Goal: Task Accomplishment & Management: Manage account settings

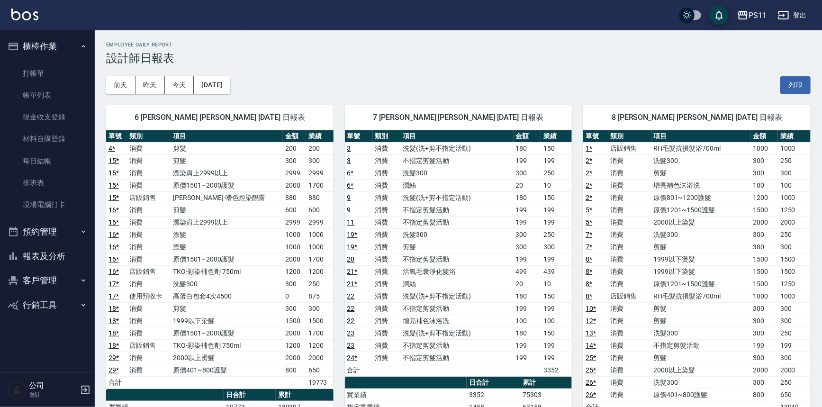
click at [52, 258] on button "報表及分析" at bounding box center [47, 256] width 87 height 25
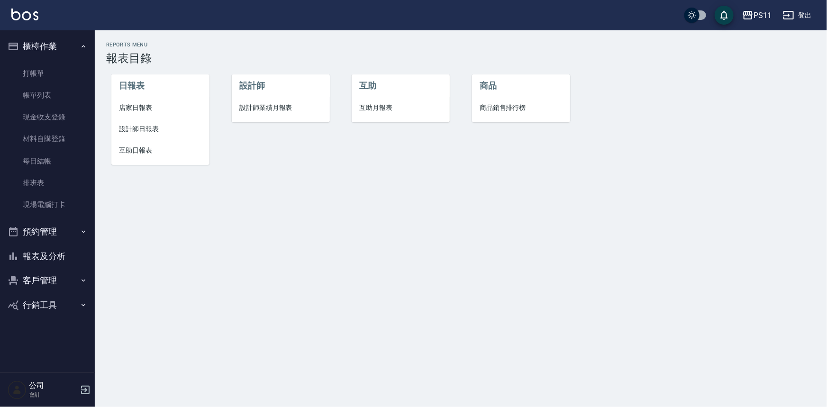
click at [142, 145] on li "互助日報表" at bounding box center [160, 150] width 98 height 21
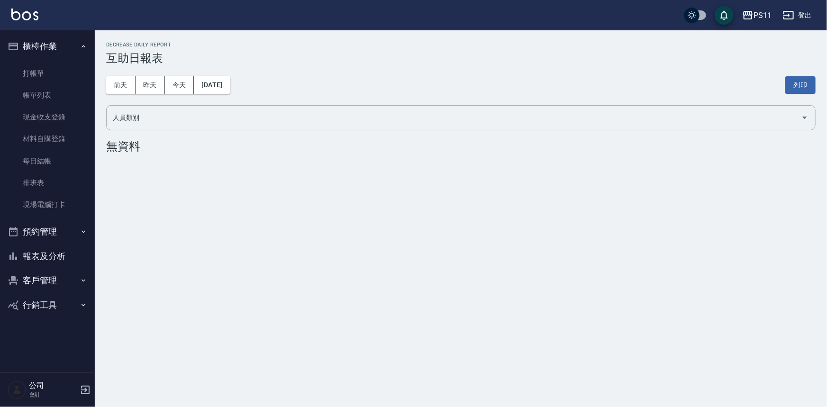
click at [233, 96] on div "前天 昨天 今天 2025/09/21 列印" at bounding box center [461, 85] width 710 height 40
click at [232, 95] on div "前天 昨天 今天 2025/09/21 列印" at bounding box center [461, 85] width 710 height 40
click at [230, 91] on button "[DATE]" at bounding box center [212, 85] width 36 height 18
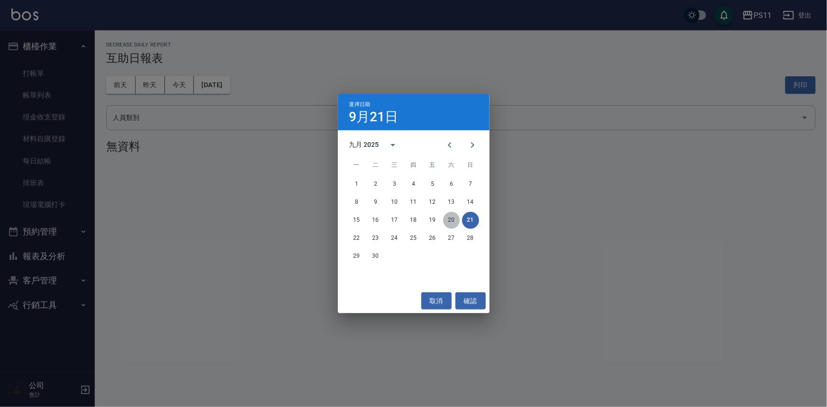
click at [453, 218] on button "20" at bounding box center [451, 220] width 17 height 17
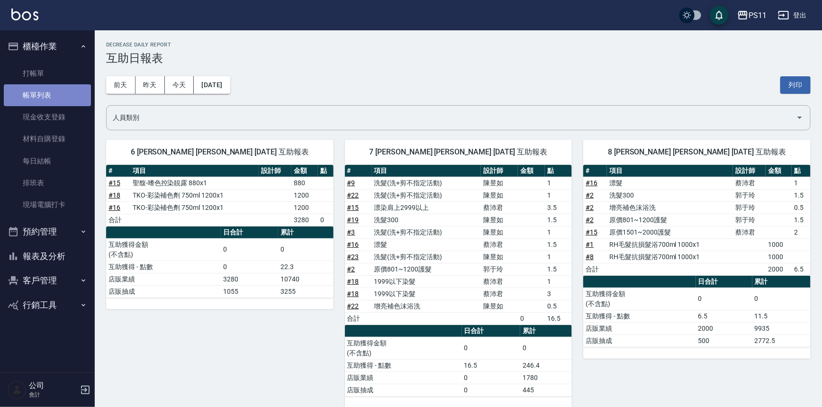
click at [44, 98] on link "帳單列表" at bounding box center [47, 95] width 87 height 22
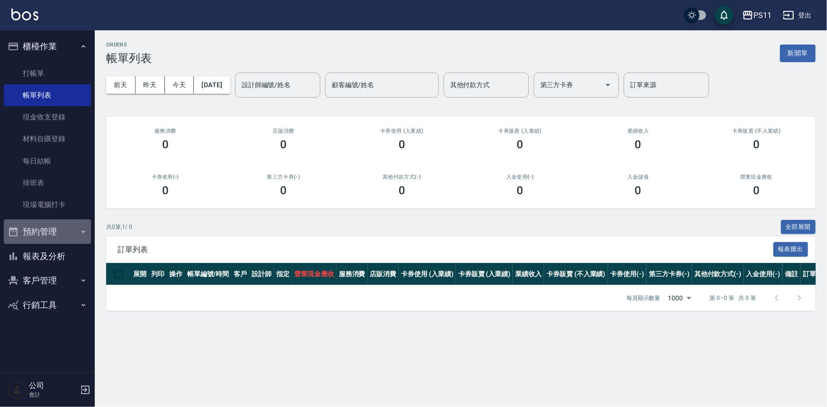
click at [63, 227] on button "預約管理" at bounding box center [47, 231] width 87 height 25
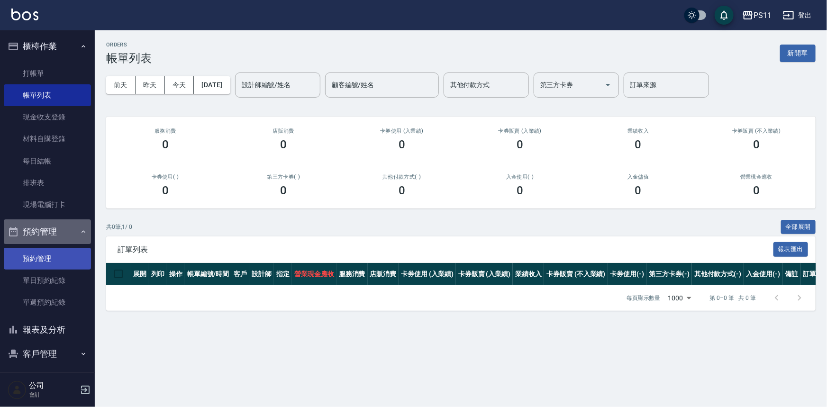
drag, startPoint x: 58, startPoint y: 240, endPoint x: 61, endPoint y: 264, distance: 23.5
click at [58, 241] on button "預約管理" at bounding box center [47, 231] width 87 height 25
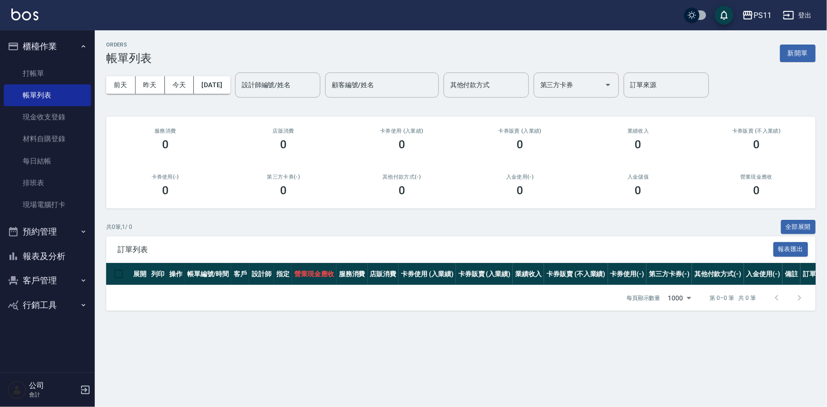
click at [69, 255] on button "報表及分析" at bounding box center [47, 256] width 87 height 25
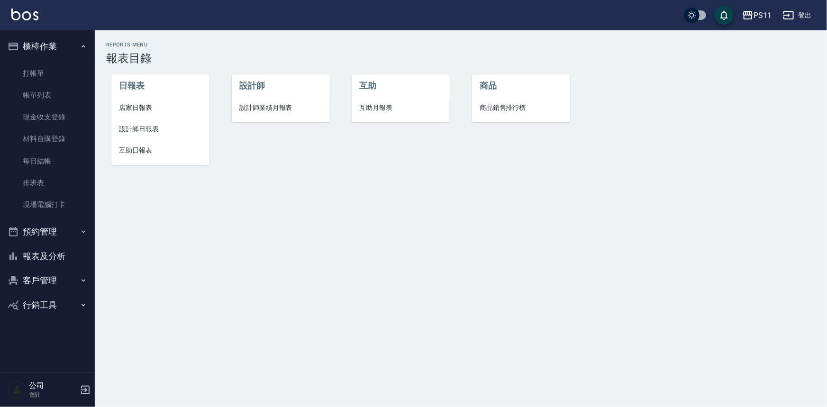
click at [140, 106] on span "店家日報表" at bounding box center [160, 108] width 83 height 10
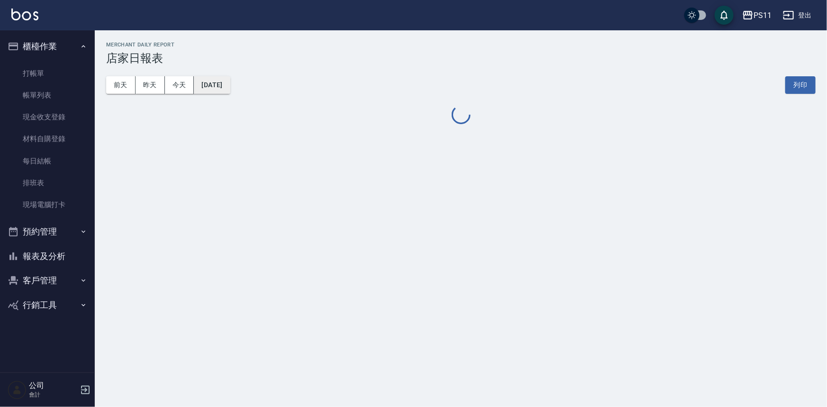
click at [222, 86] on button "[DATE]" at bounding box center [212, 85] width 36 height 18
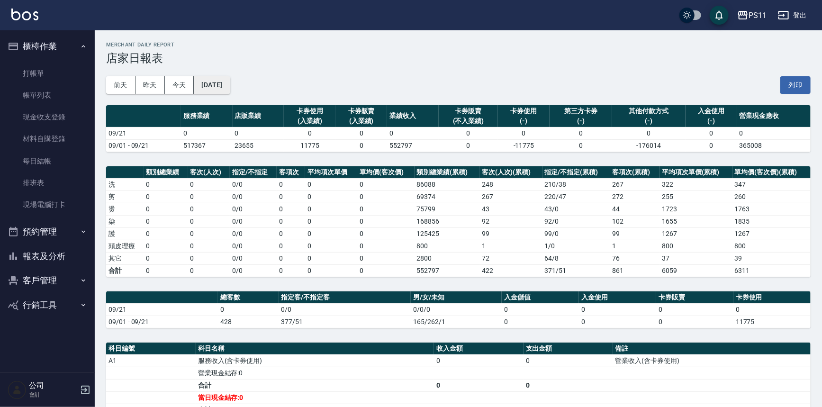
click at [202, 76] on button "[DATE]" at bounding box center [212, 85] width 36 height 18
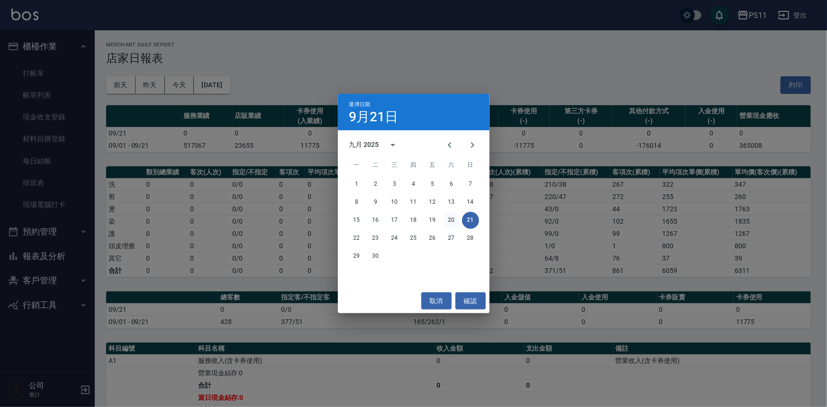
click at [450, 222] on button "20" at bounding box center [451, 220] width 17 height 17
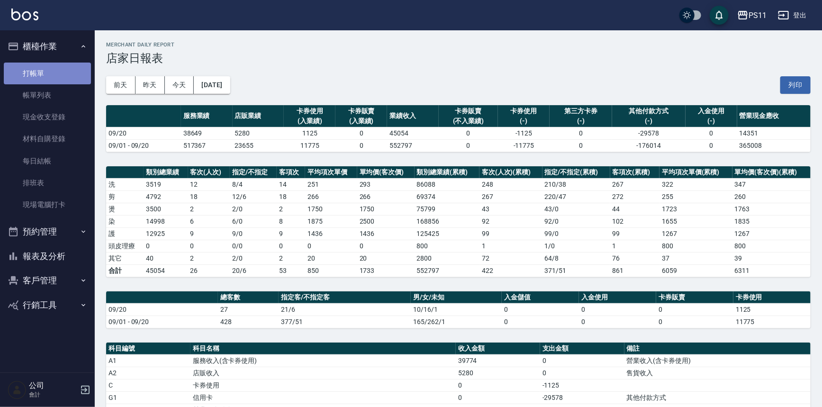
click at [66, 71] on link "打帳單" at bounding box center [47, 74] width 87 height 22
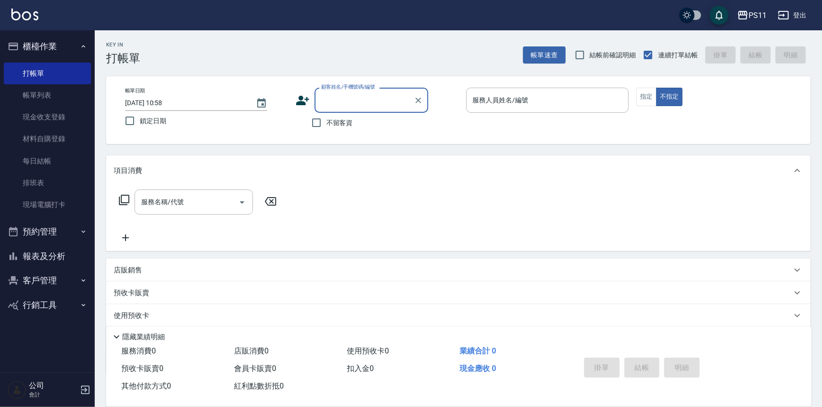
click at [360, 95] on input "顧客姓名/手機號碼/編號" at bounding box center [364, 100] width 91 height 17
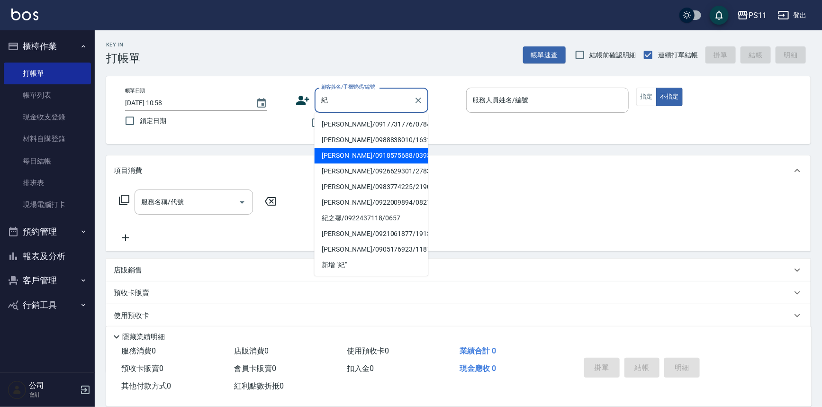
click at [368, 150] on li "紀婷芬/0918575688/0393" at bounding box center [372, 156] width 114 height 16
type input "紀婷芬/0918575688/0393"
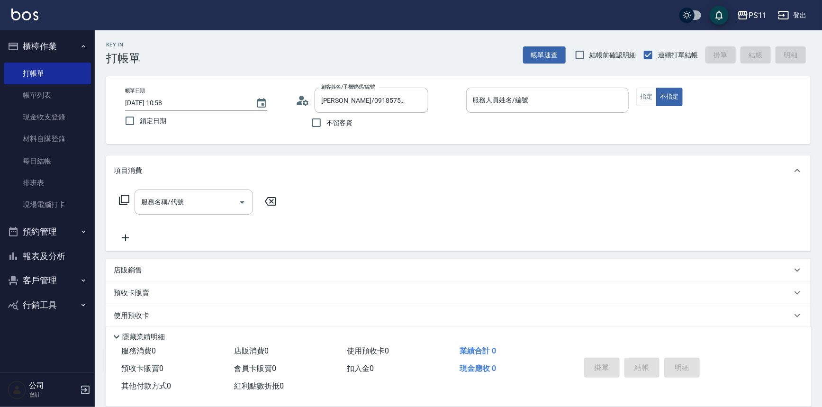
click at [531, 84] on div "帳單日期 2025/09/21 10:58 鎖定日期 顧客姓名/手機號碼/編號 紀婷芬/0918575688/0393 顧客姓名/手機號碼/編號 不留客資 服…" at bounding box center [458, 110] width 705 height 68
click at [547, 106] on input "服務人員姓名/編號" at bounding box center [548, 100] width 155 height 17
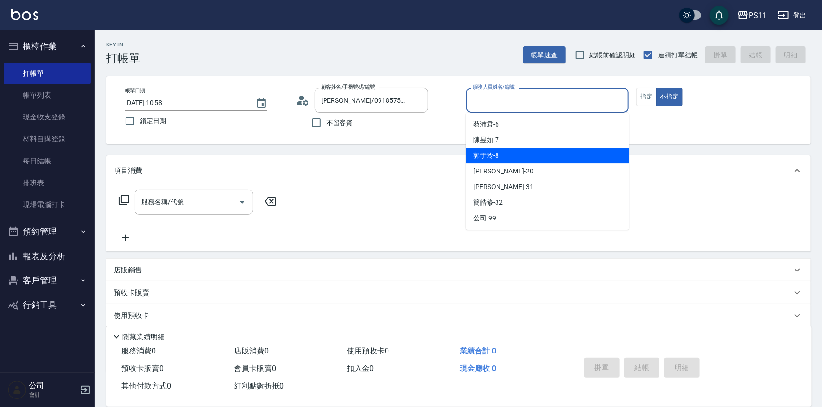
click at [553, 158] on div "郭于玲 -8" at bounding box center [547, 156] width 163 height 16
type input "郭于玲-8"
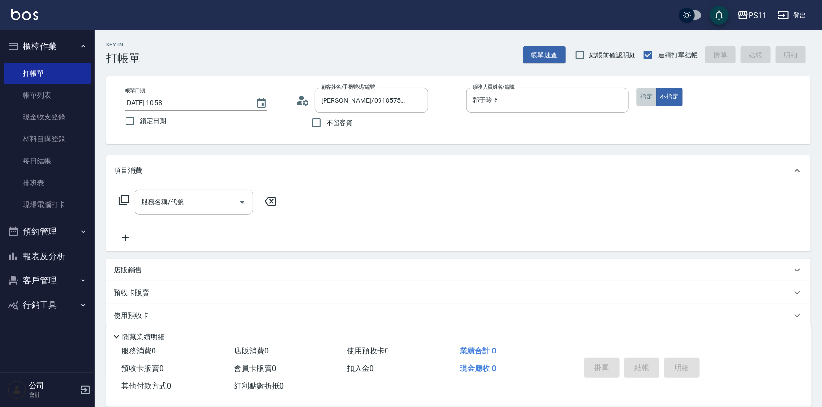
drag, startPoint x: 649, startPoint y: 103, endPoint x: 166, endPoint y: 171, distance: 488.1
click at [649, 104] on button "指定" at bounding box center [647, 97] width 20 height 18
click at [133, 199] on div "服務名稱/代號 服務名稱/代號" at bounding box center [198, 202] width 169 height 25
click at [128, 199] on icon at bounding box center [123, 199] width 11 height 11
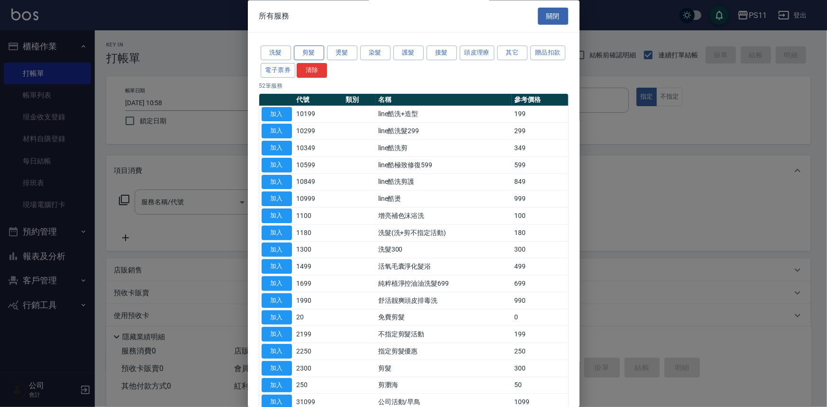
click at [310, 50] on button "剪髮" at bounding box center [309, 53] width 30 height 15
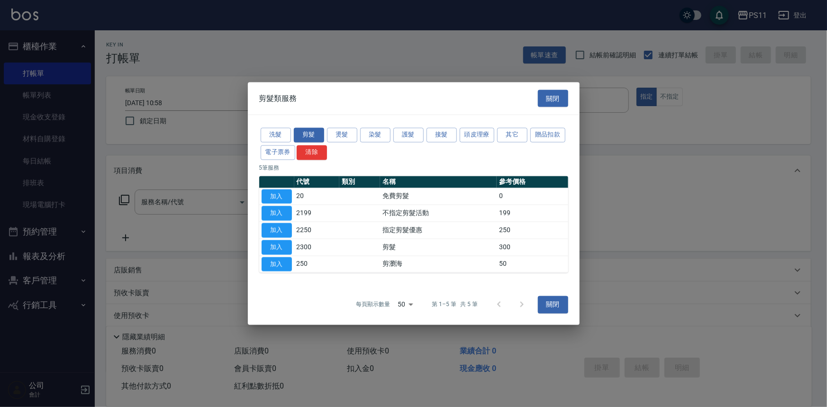
click at [284, 232] on button "加入" at bounding box center [277, 230] width 30 height 15
type input "指定剪髮優惠(2250)"
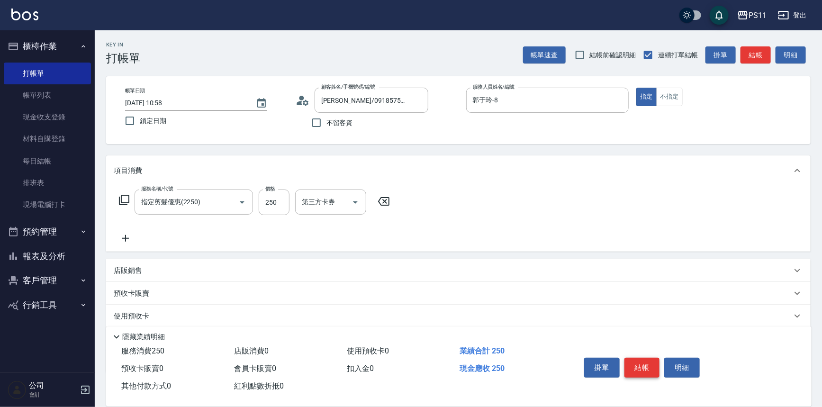
click at [646, 368] on button "結帳" at bounding box center [643, 368] width 36 height 20
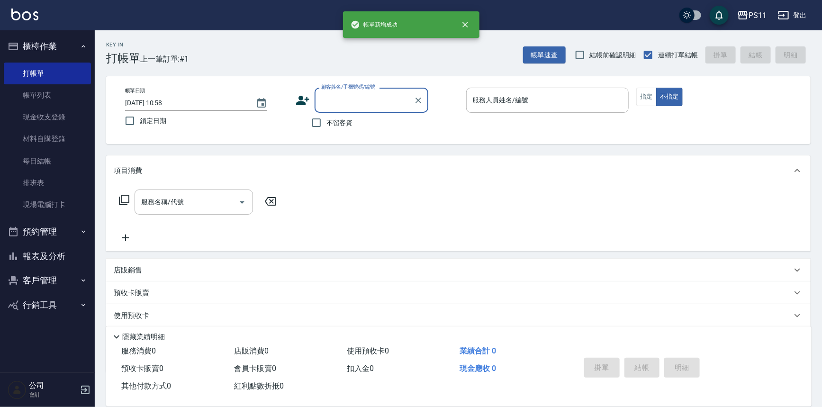
click at [362, 93] on input "顧客姓名/手機號碼/編號" at bounding box center [364, 100] width 91 height 17
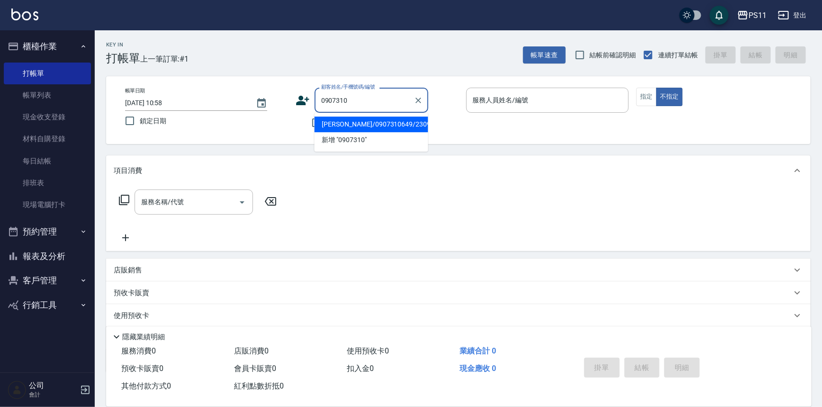
click at [390, 117] on li "趙郁舒/0907310649/2309" at bounding box center [372, 125] width 114 height 16
type input "趙郁舒/0907310649/2309"
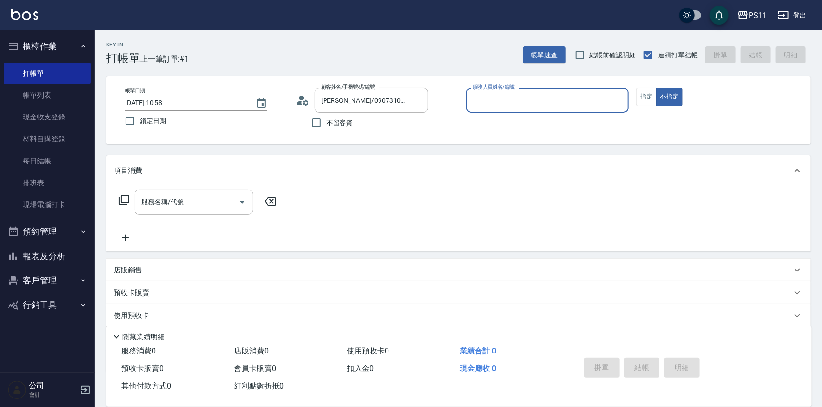
click at [557, 107] on input "服務人員姓名/編號" at bounding box center [548, 100] width 155 height 17
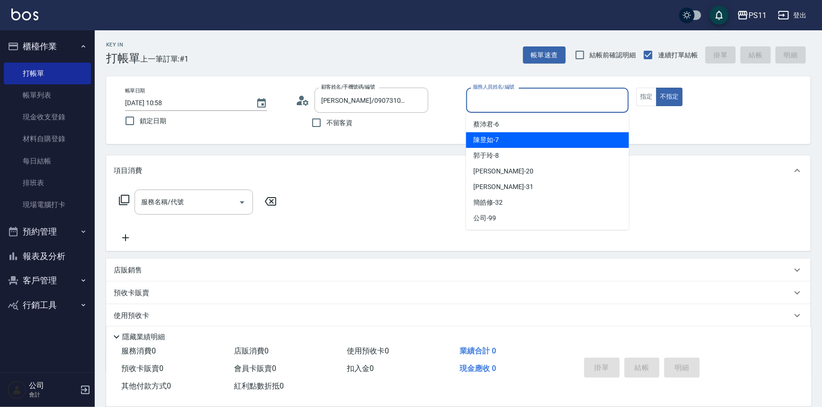
click at [574, 138] on div "陳昱如 -7" at bounding box center [547, 140] width 163 height 16
type input "陳昱如-7"
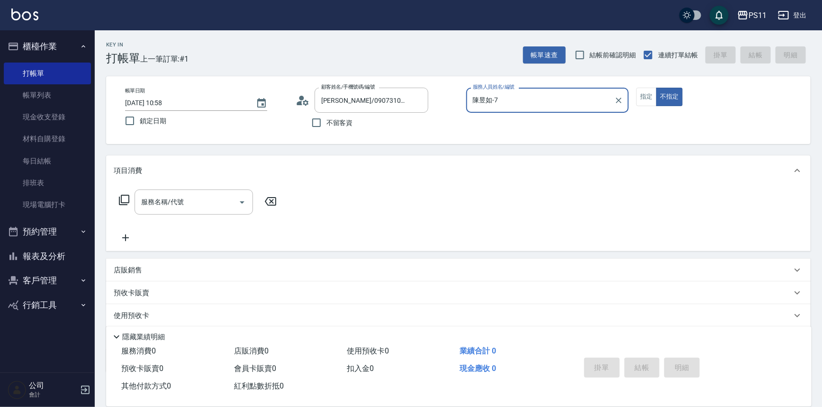
click at [634, 98] on div "帳單日期 2025/09/21 10:58 鎖定日期 顧客姓名/手機號碼/編號 趙郁舒/0907310649/2309 顧客姓名/手機號碼/編號 不留客資 服…" at bounding box center [459, 110] width 682 height 45
click at [651, 95] on button "指定" at bounding box center [647, 97] width 20 height 18
click at [196, 208] on input "服務名稱/代號" at bounding box center [187, 202] width 96 height 17
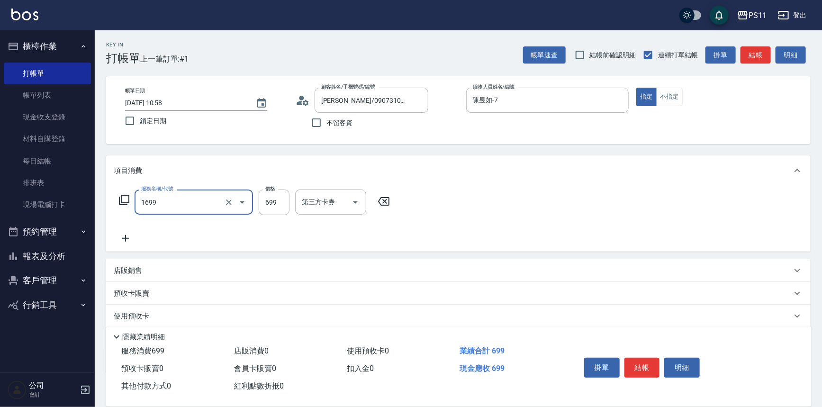
type input "純粹植淨控油油洗髮699(1699)"
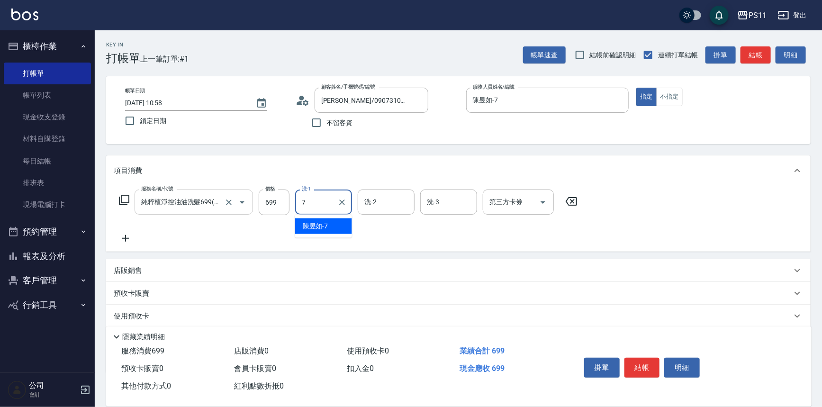
type input "陳昱如-7"
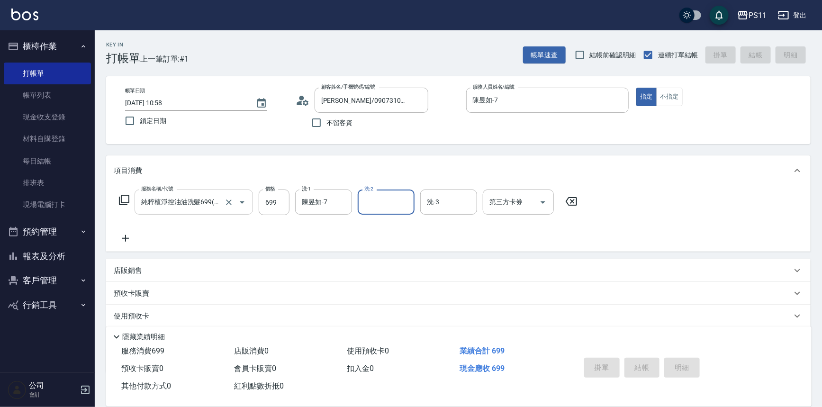
type input "2025/09/21 10:59"
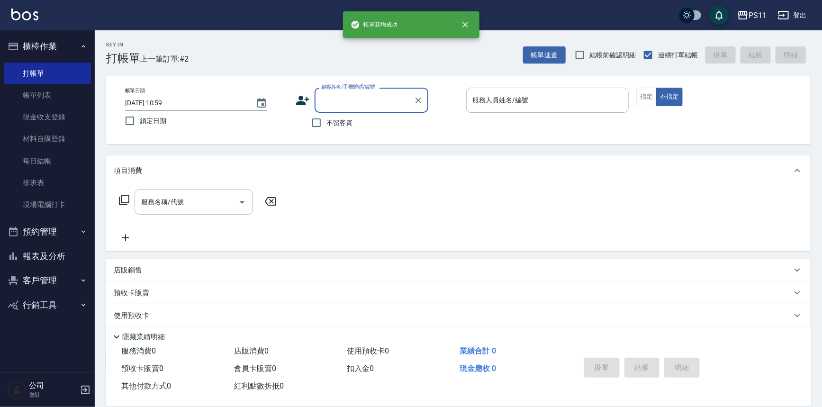
click at [67, 265] on button "報表及分析" at bounding box center [47, 256] width 87 height 25
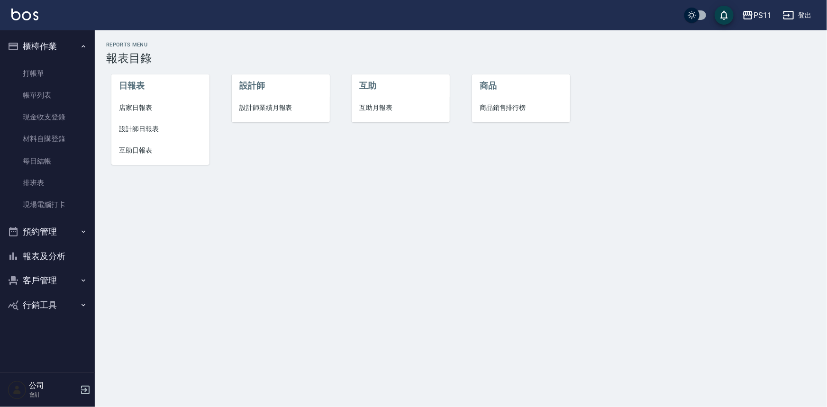
click at [50, 269] on button "客戶管理" at bounding box center [47, 280] width 87 height 25
click at [47, 302] on link "客戶列表" at bounding box center [47, 308] width 87 height 22
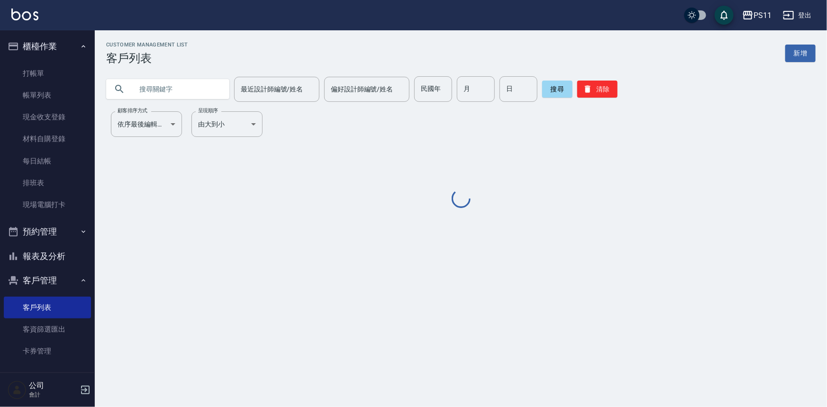
click at [181, 92] on input "text" at bounding box center [177, 89] width 89 height 26
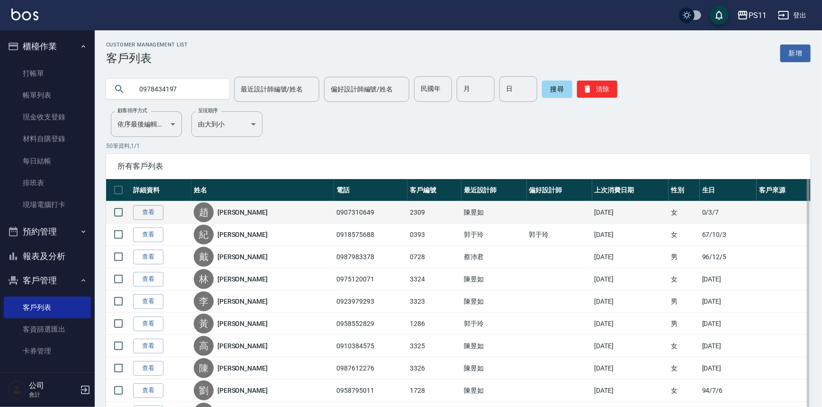
type input "0978434197"
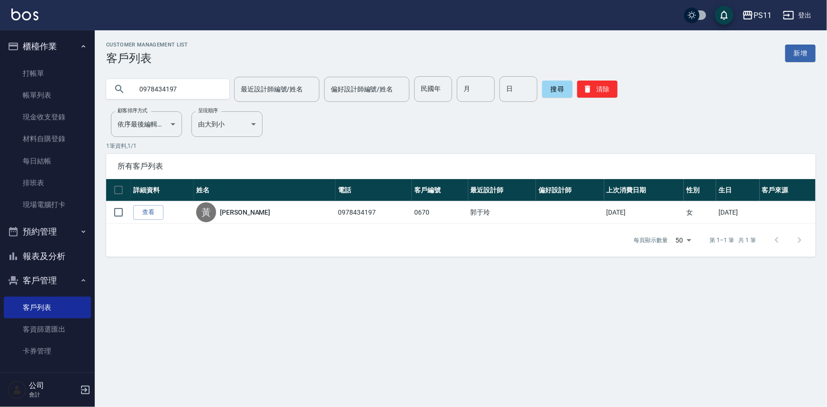
click at [152, 218] on link "查看" at bounding box center [148, 212] width 30 height 15
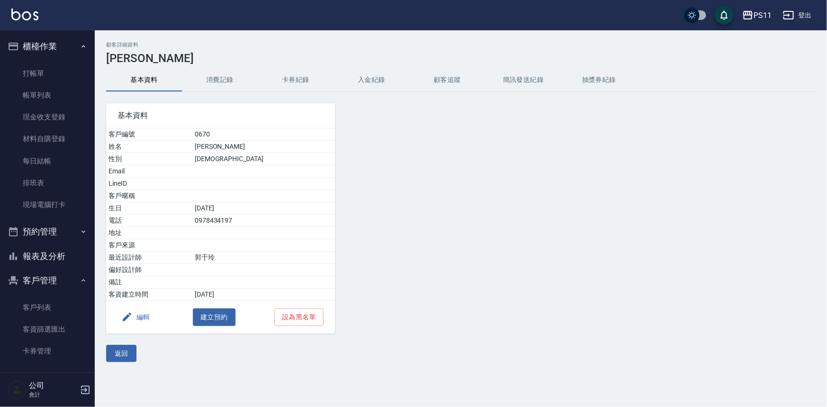
click at [141, 314] on button "編輯" at bounding box center [136, 318] width 36 height 18
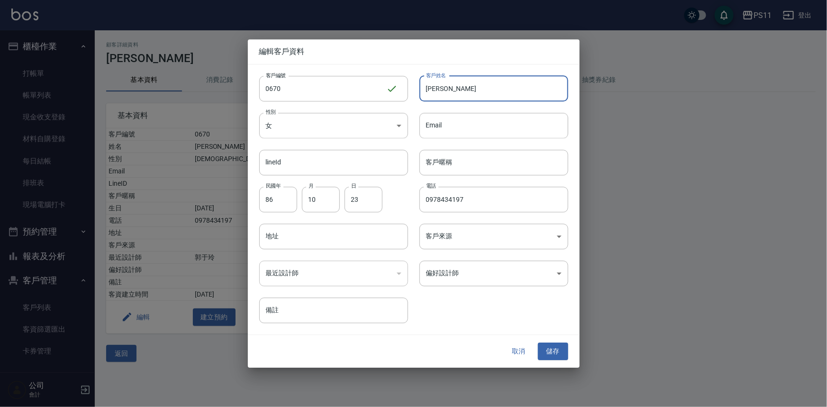
click at [469, 88] on input "黃芝萍" at bounding box center [493, 89] width 149 height 26
type input "黃芝穎"
click at [548, 351] on button "儲存" at bounding box center [553, 352] width 30 height 18
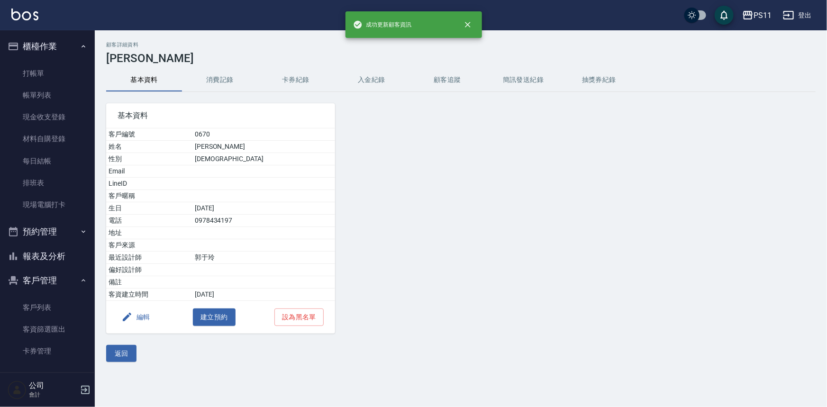
drag, startPoint x: 44, startPoint y: 98, endPoint x: 119, endPoint y: 4, distance: 120.7
click at [44, 98] on link "帳單列表" at bounding box center [47, 95] width 87 height 22
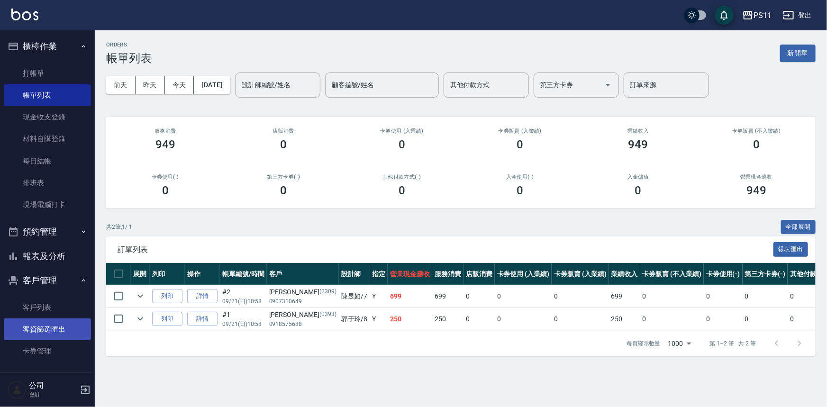
click at [25, 319] on link "客資篩選匯出" at bounding box center [47, 330] width 87 height 22
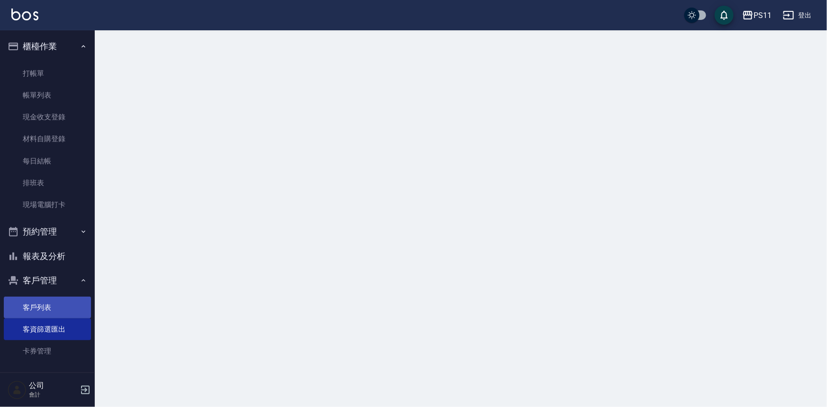
click at [36, 311] on link "客戶列表" at bounding box center [47, 308] width 87 height 22
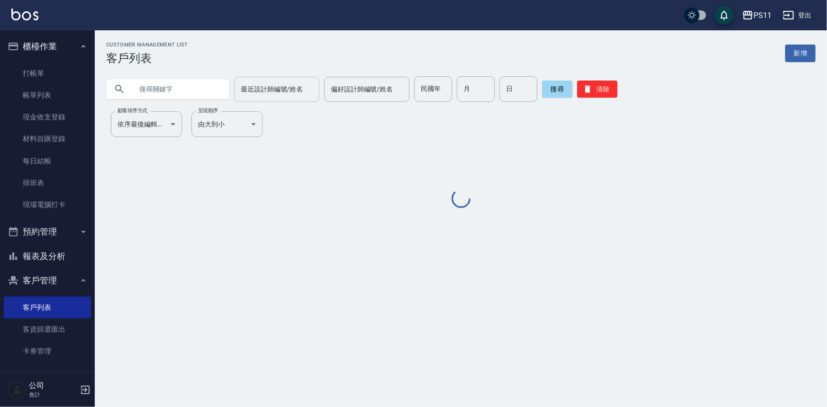
click at [243, 91] on div "最近設計師編號/姓名 最近設計師編號/姓名" at bounding box center [276, 89] width 85 height 25
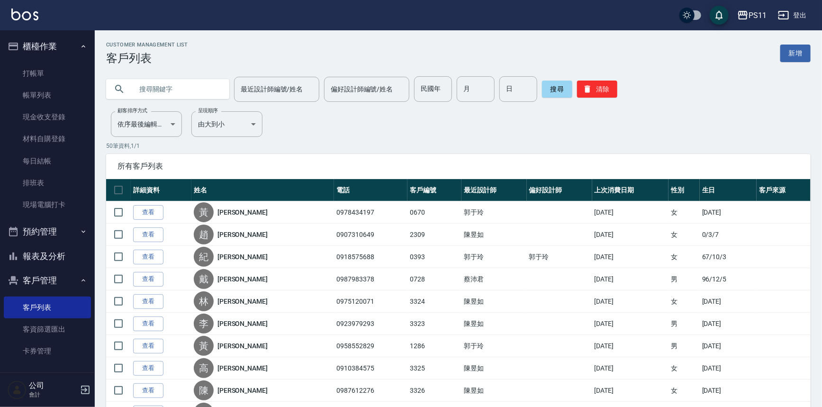
click at [193, 92] on input "text" at bounding box center [177, 89] width 89 height 26
type input "0670"
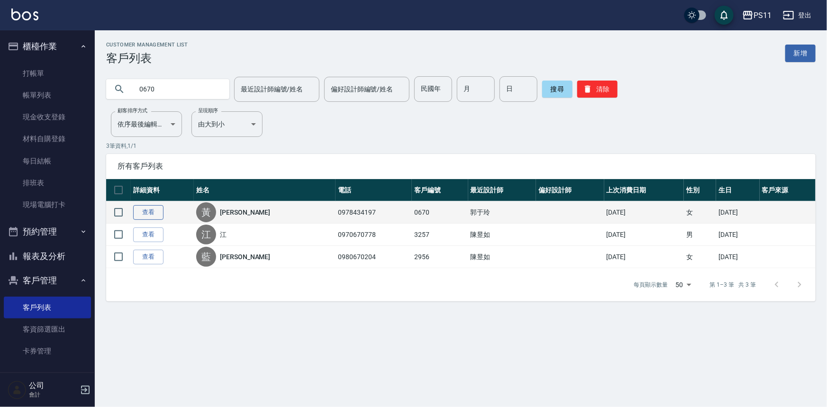
click at [142, 212] on link "查看" at bounding box center [148, 212] width 30 height 15
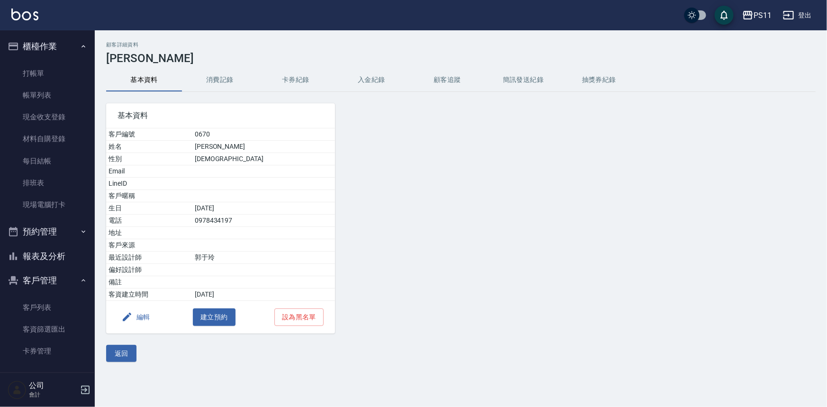
click at [201, 73] on button "消費記錄" at bounding box center [220, 80] width 76 height 23
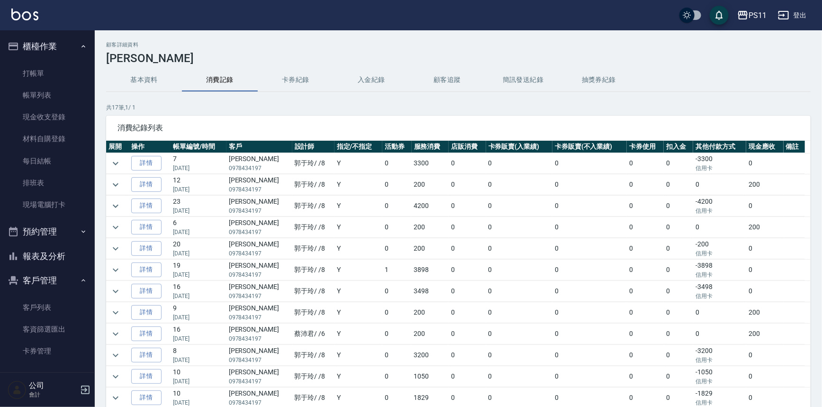
click at [142, 166] on link "詳情" at bounding box center [146, 163] width 30 height 15
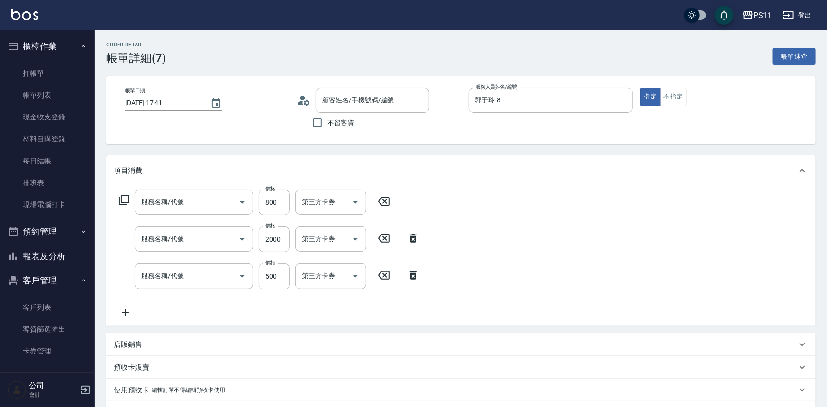
type input "2025/07/05 17:41"
type input "郭于玲-8"
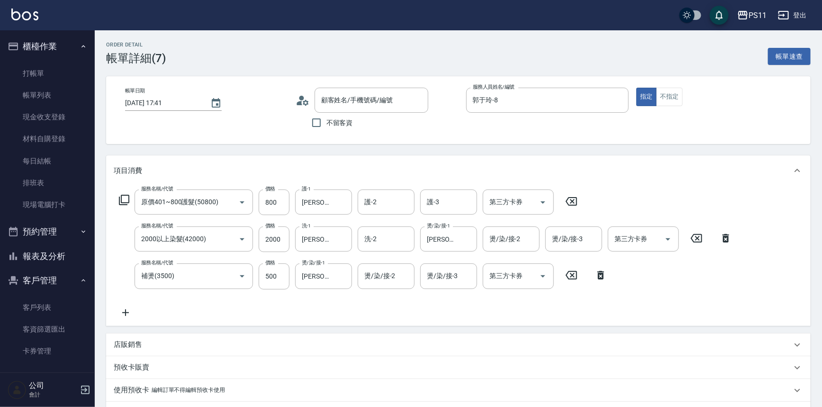
type input "原價401~800護髮(50800)"
type input "2000以上染髮(42000)"
type input "補燙(3500)"
type input "黃芝穎/0978434197/0670"
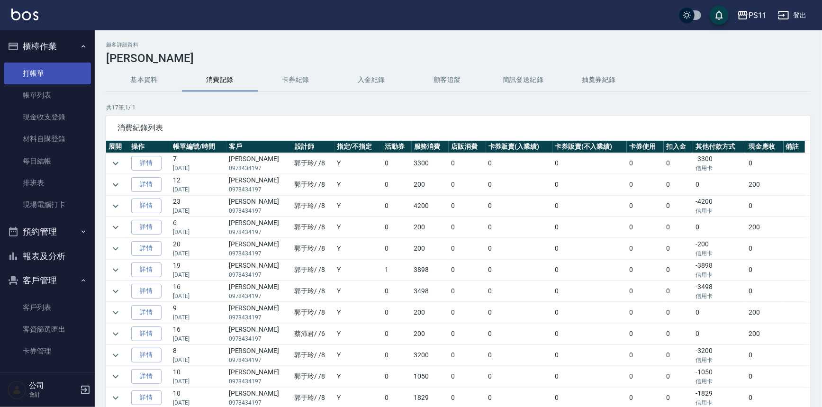
click at [78, 74] on link "打帳單" at bounding box center [47, 74] width 87 height 22
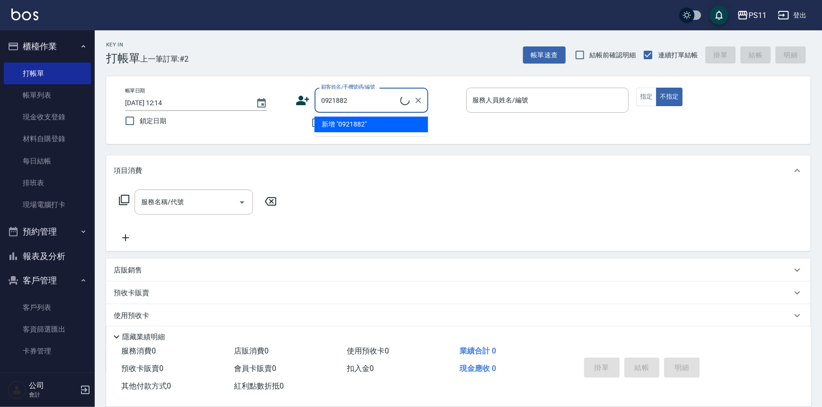
click at [405, 119] on li "新增 "0921882"" at bounding box center [372, 125] width 114 height 16
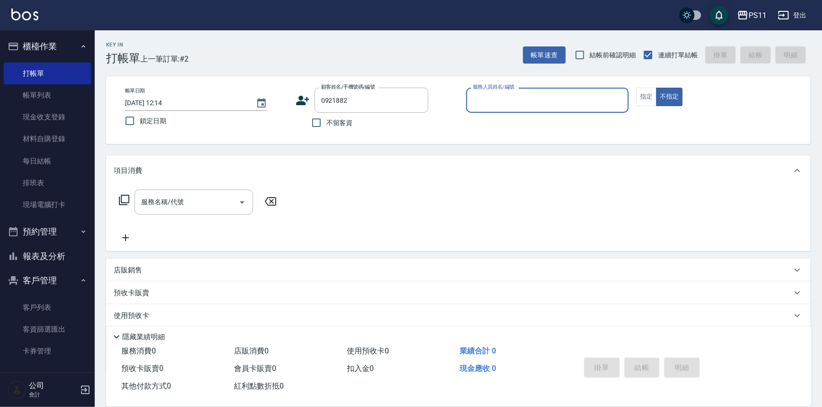
click at [586, 109] on div "服務人員姓名/編號" at bounding box center [547, 100] width 163 height 25
click at [559, 121] on p at bounding box center [547, 118] width 163 height 10
drag, startPoint x: 380, startPoint y: 100, endPoint x: 366, endPoint y: 99, distance: 13.9
click at [378, 100] on input "0921882" at bounding box center [364, 100] width 91 height 17
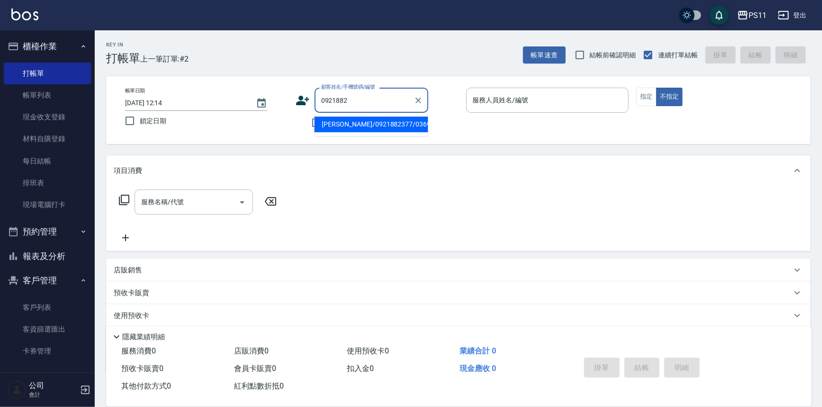
click at [388, 126] on li "張瑋婕/0921882377/0369" at bounding box center [372, 125] width 114 height 16
type input "張瑋婕/0921882377/0369"
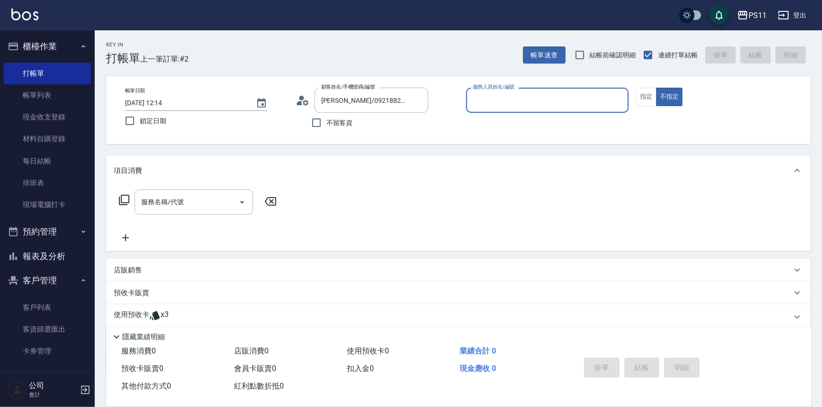
click at [530, 100] on input "服務人員姓名/編號" at bounding box center [548, 100] width 155 height 17
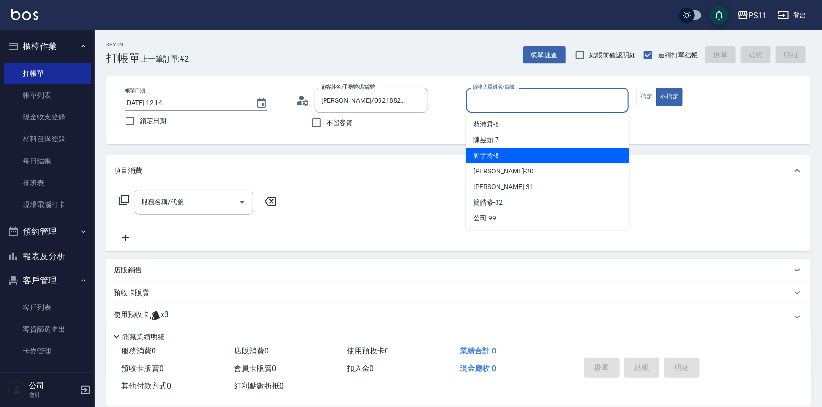
click at [534, 160] on div "郭于玲 -8" at bounding box center [547, 156] width 163 height 16
type input "郭于玲-8"
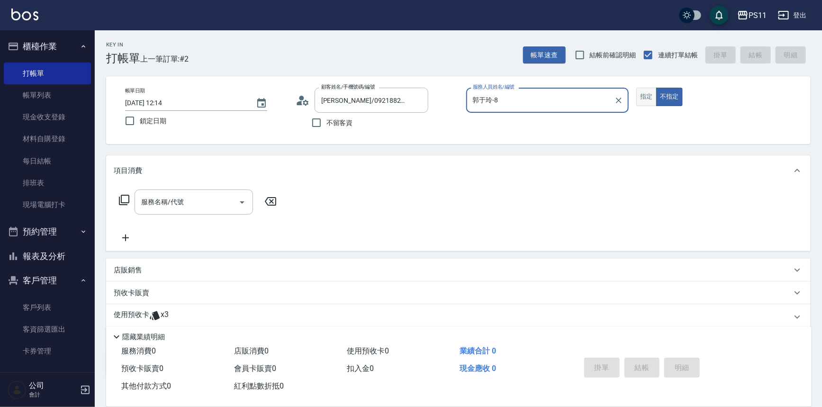
click at [642, 96] on button "指定" at bounding box center [647, 97] width 20 height 18
click at [219, 205] on input "服務名稱/代號" at bounding box center [187, 202] width 96 height 17
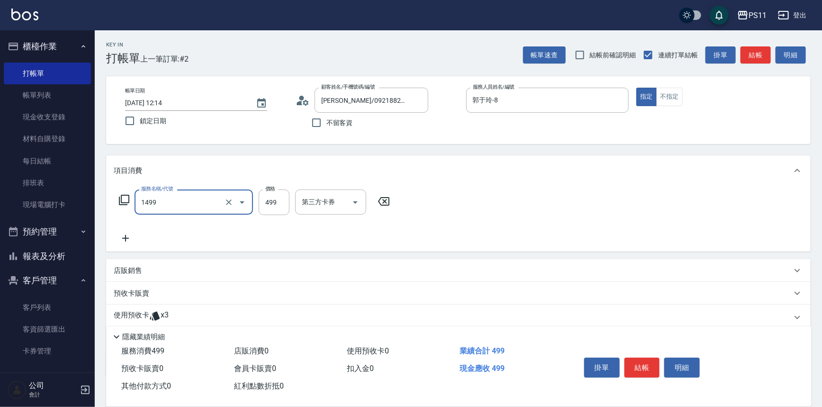
type input "活氧毛囊淨化髮浴(1499)"
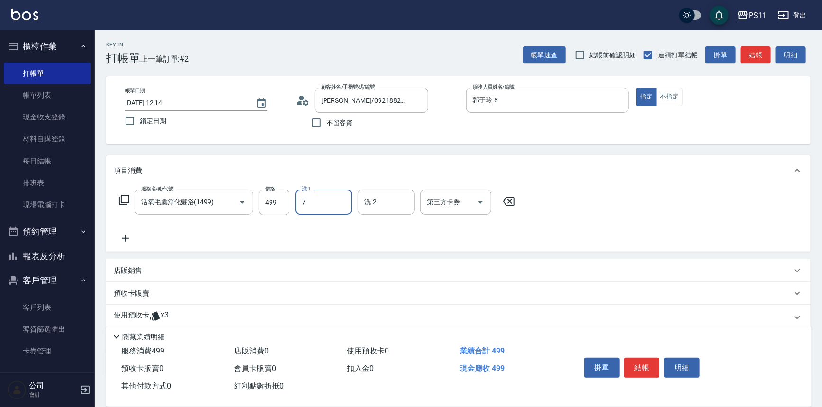
type input "陳昱如-7"
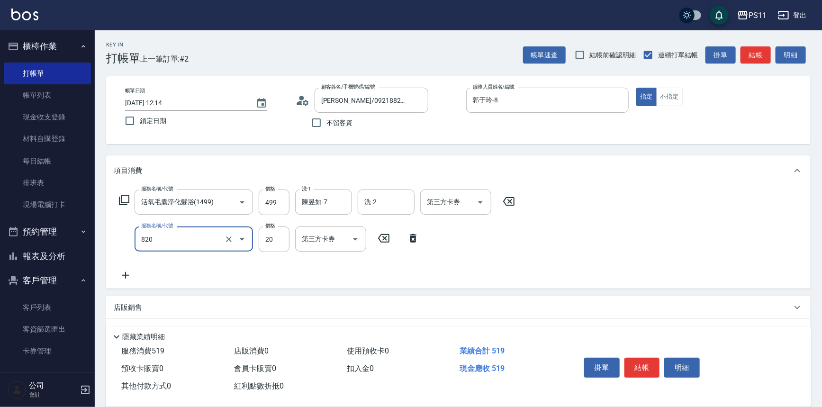
type input "潤絲(820)"
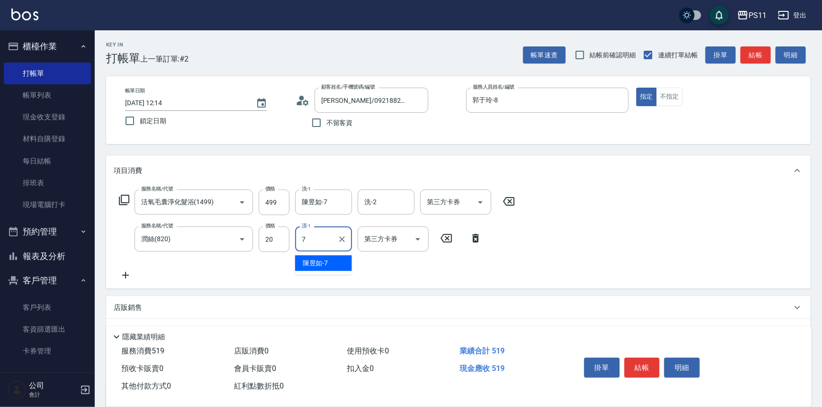
type input "陳昱如-7"
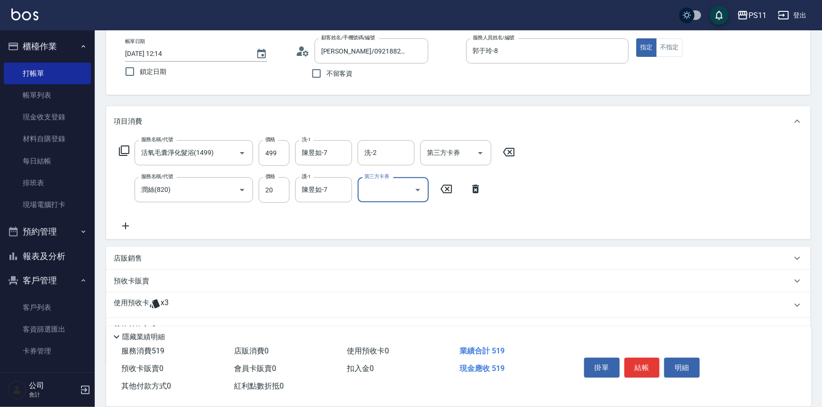
scroll to position [94, 0]
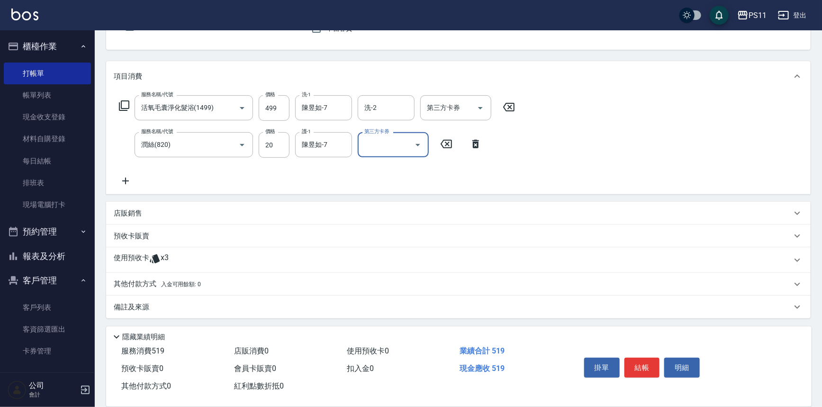
click at [165, 294] on div "項目消費 服務名稱/代號 活氧毛囊淨化髮浴(1499) 服務名稱/代號 價格 499 價格 洗-1 陳昱如-7 洗-1 洗-2 洗-2 第三方卡券 第三方卡券…" at bounding box center [458, 189] width 705 height 257
click at [165, 281] on span "入金可用餘額: 0" at bounding box center [181, 284] width 40 height 7
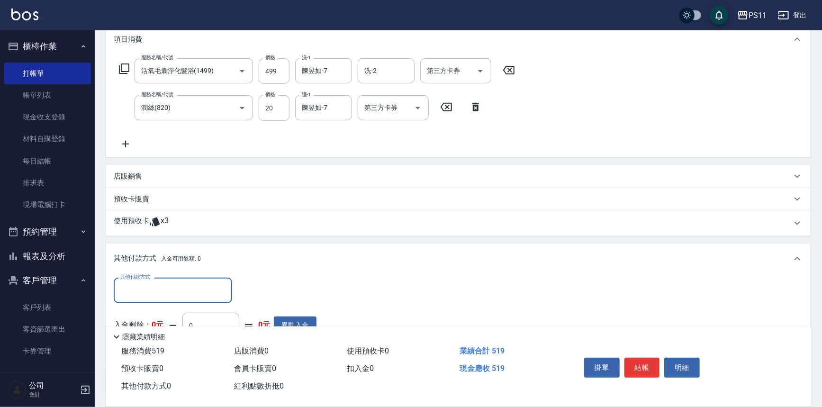
scroll to position [180, 0]
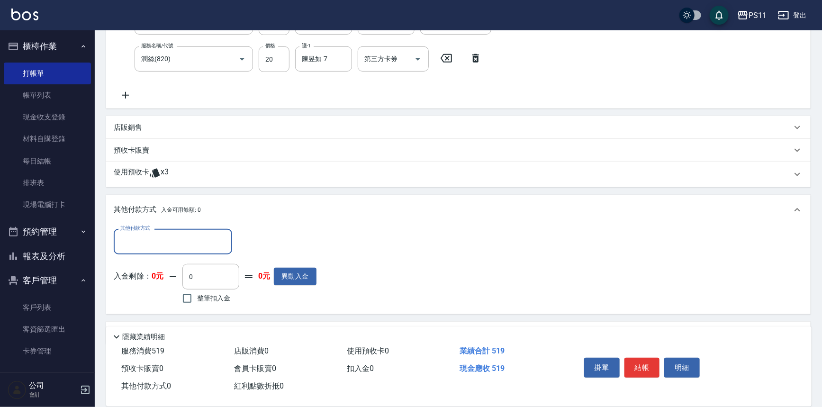
click at [168, 235] on input "其他付款方式" at bounding box center [173, 241] width 110 height 17
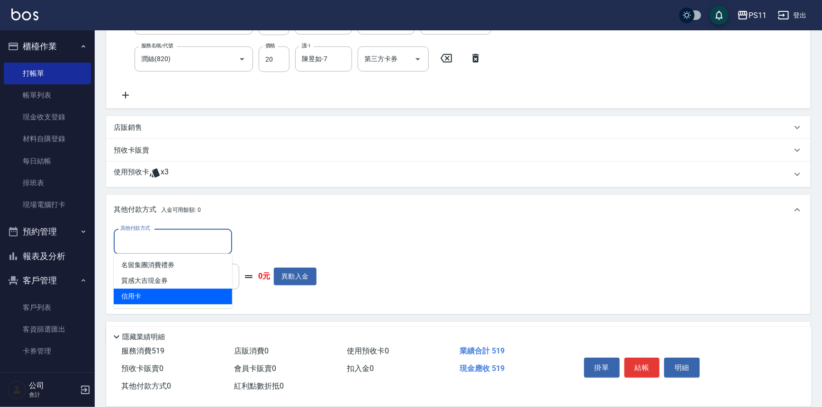
click at [171, 292] on span "信用卡" at bounding box center [173, 297] width 118 height 16
type input "信用卡"
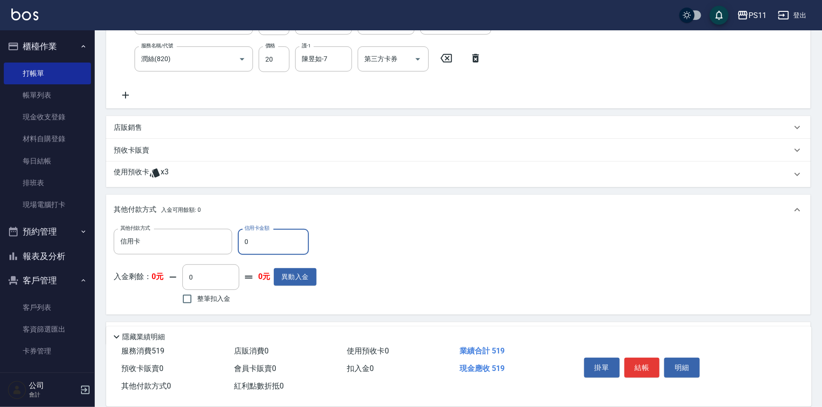
drag, startPoint x: 288, startPoint y: 244, endPoint x: 271, endPoint y: 253, distance: 19.1
click at [238, 253] on input "0" at bounding box center [273, 242] width 71 height 26
type input "519"
type input "2025/09/21 12:15"
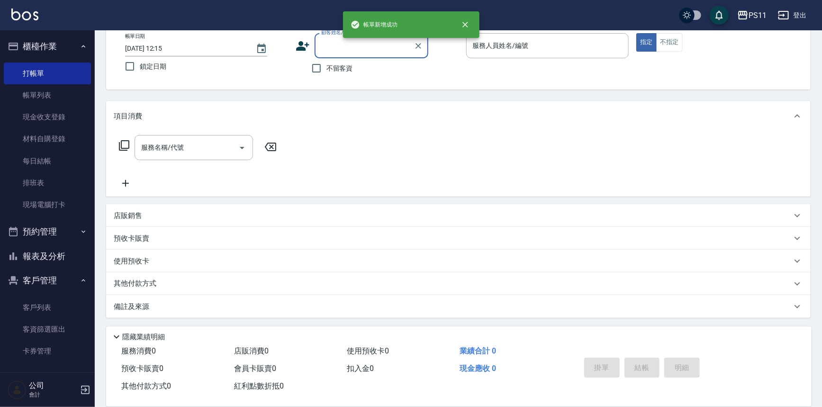
scroll to position [0, 0]
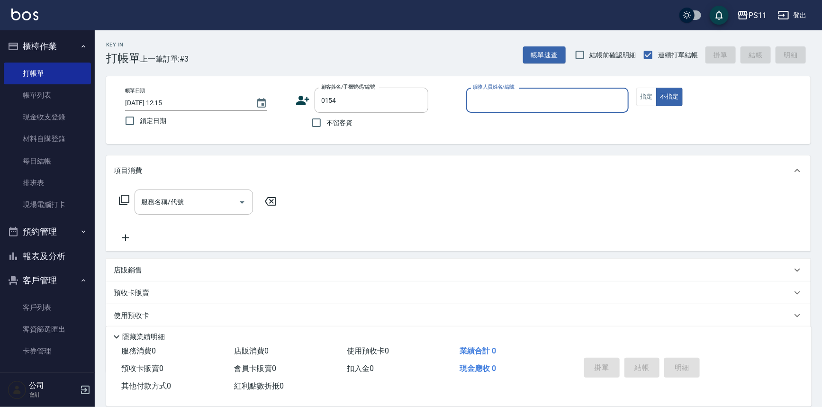
type input "吳世源/0939106797/0154"
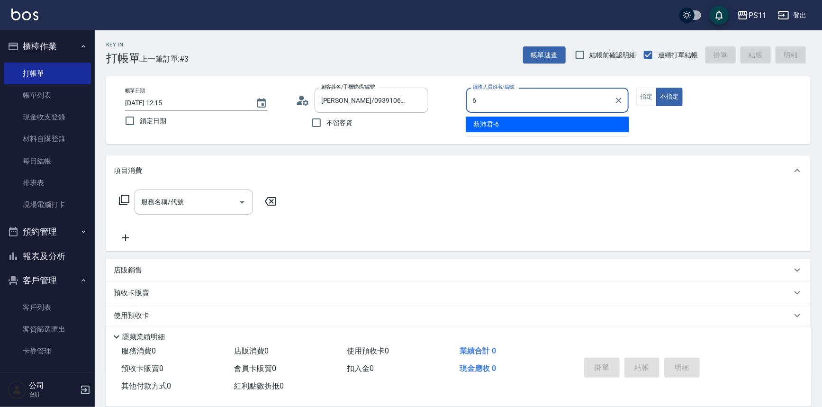
type input "蔡沛君-6"
type button "false"
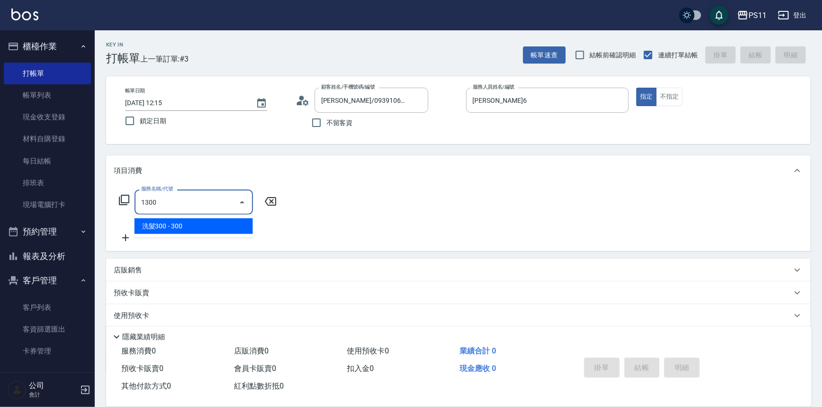
type input "洗髮300(1300)"
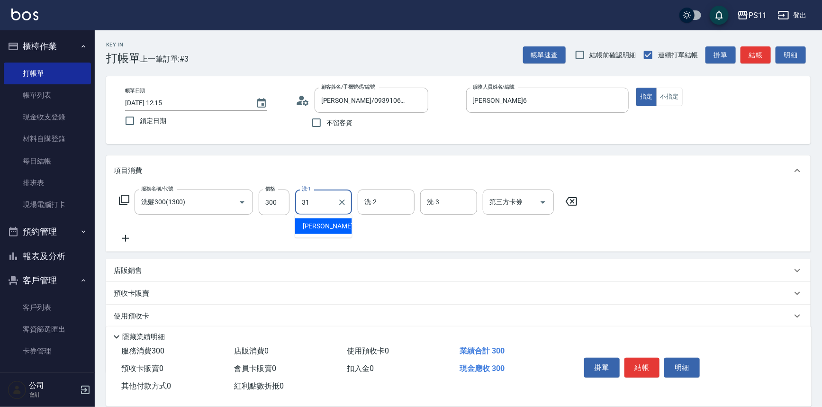
type input "彭亦晴-31"
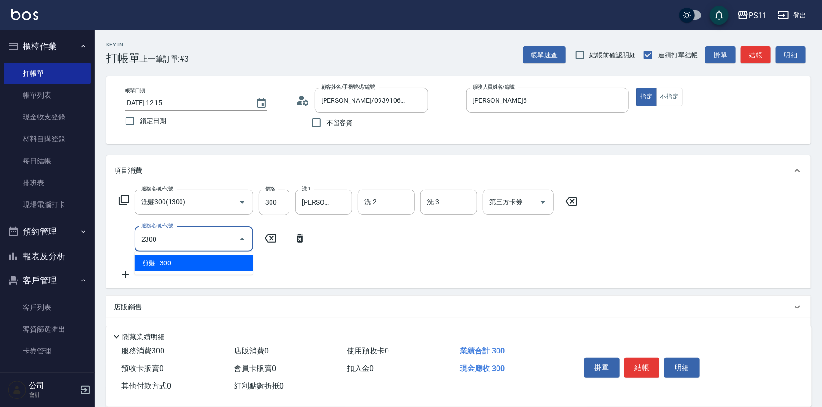
type input "剪髮(2300)"
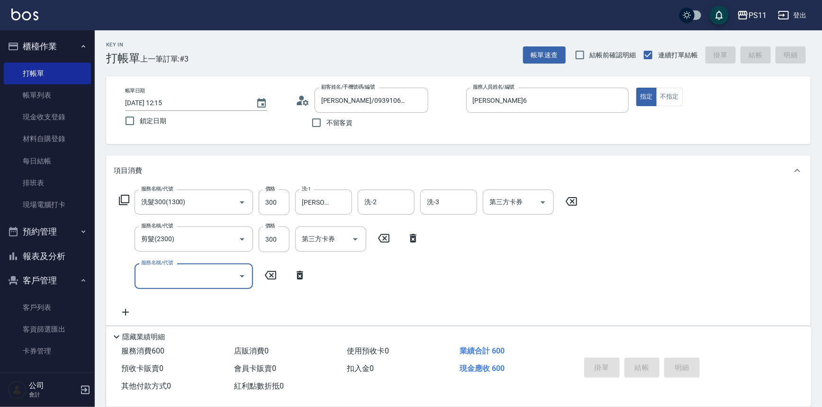
type input "2025/09/21 12:22"
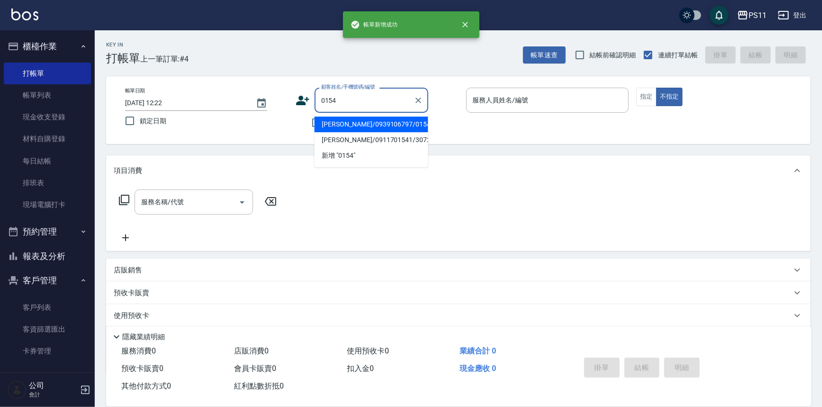
type input "吳世源/0939106797/0154"
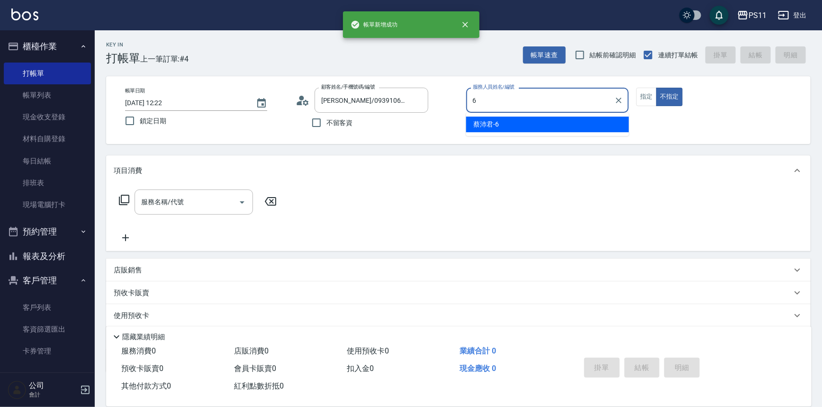
type input "蔡沛君-6"
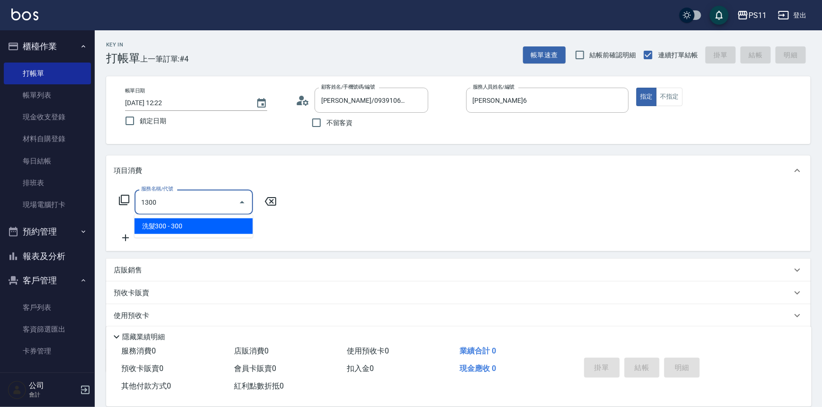
type input "洗髮300(1300)"
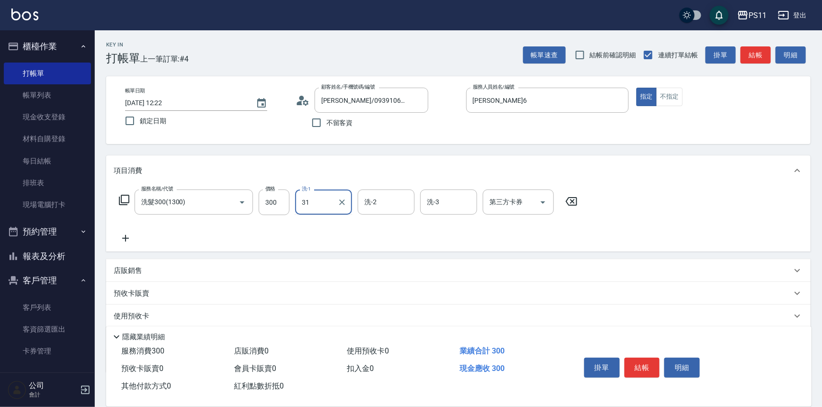
type input "彭亦晴-31"
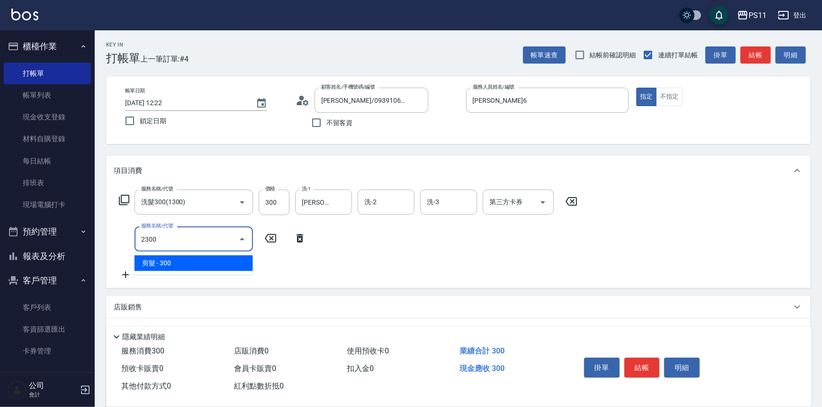
type input "剪髮(2300)"
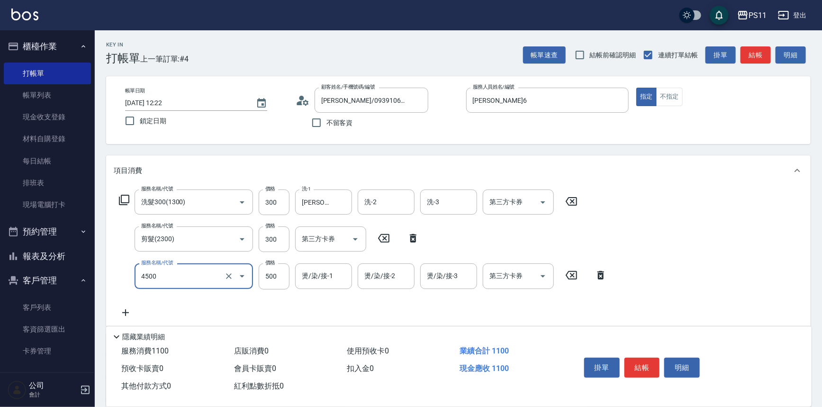
type input "補染(4500)"
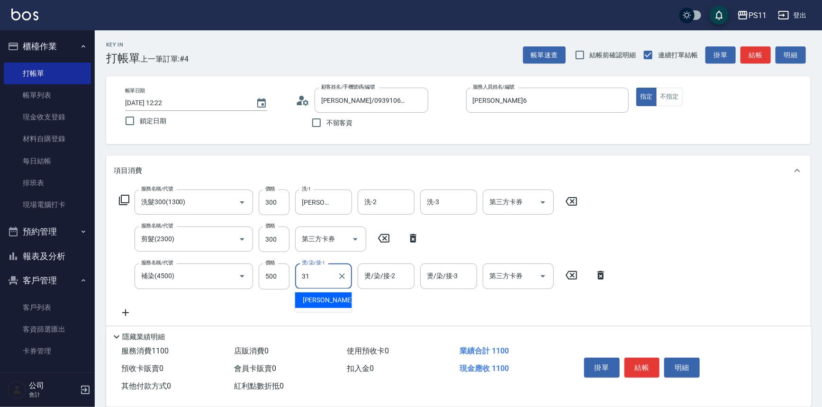
type input "彭亦晴-31"
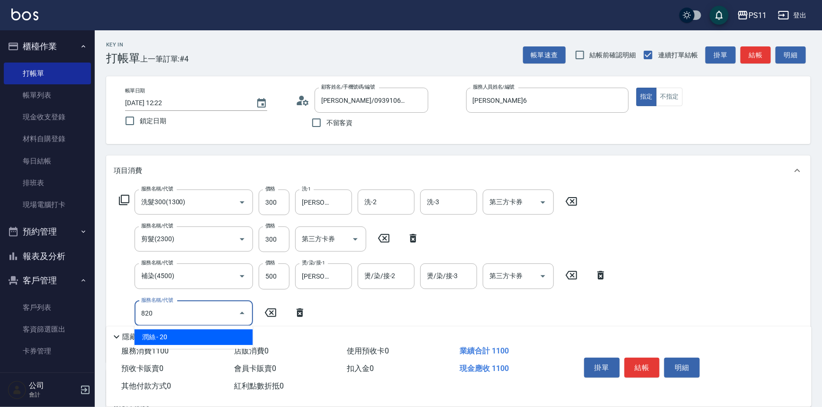
type input "潤絲(820)"
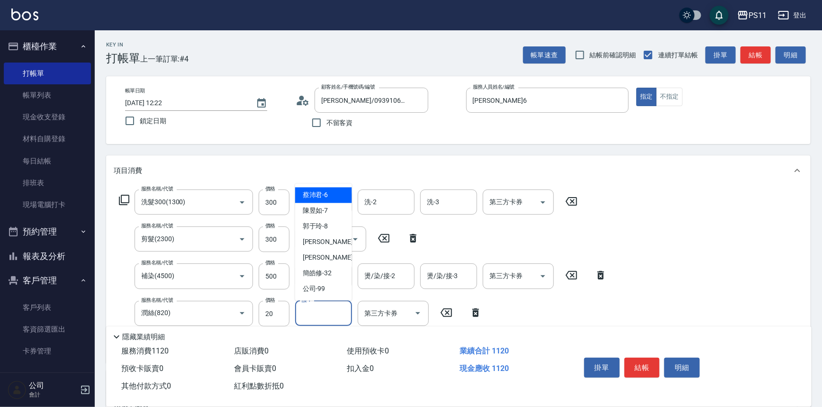
drag, startPoint x: 327, startPoint y: 321, endPoint x: 334, endPoint y: 320, distance: 6.7
click at [328, 320] on input "護-1" at bounding box center [324, 313] width 48 height 17
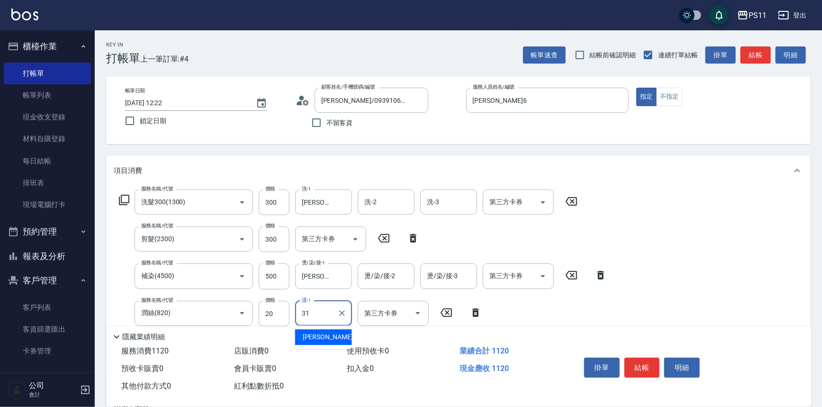
type input "彭亦晴-31"
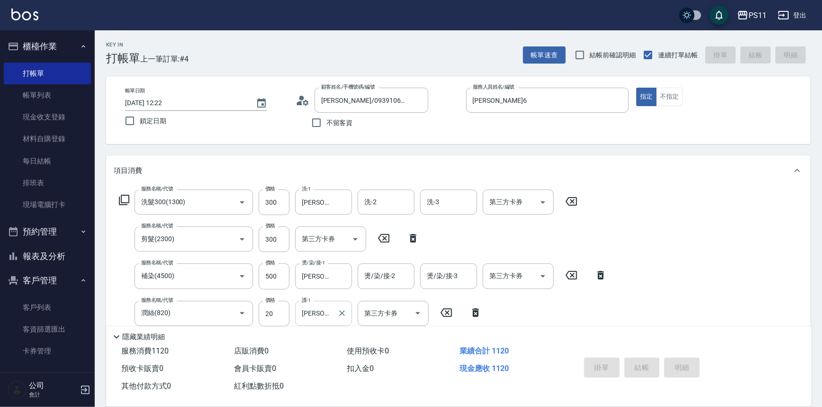
type input "2025/09/21 12:23"
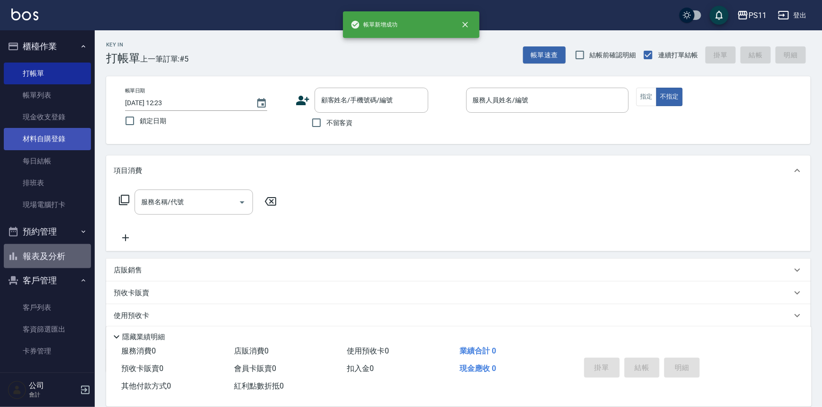
drag, startPoint x: 61, startPoint y: 253, endPoint x: 76, endPoint y: 149, distance: 104.9
click at [59, 254] on button "報表及分析" at bounding box center [47, 256] width 87 height 25
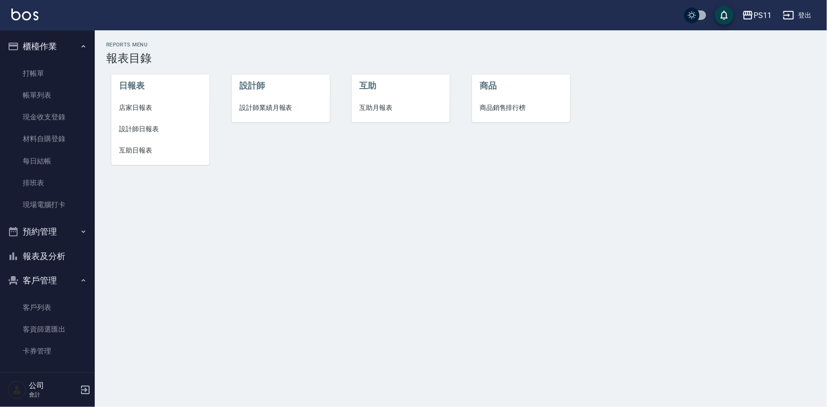
click at [150, 128] on span "設計師日報表" at bounding box center [160, 129] width 83 height 10
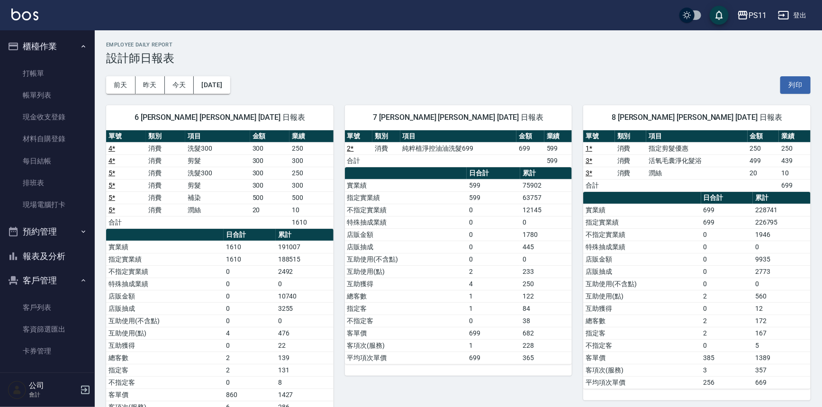
click at [66, 262] on button "報表及分析" at bounding box center [47, 256] width 87 height 25
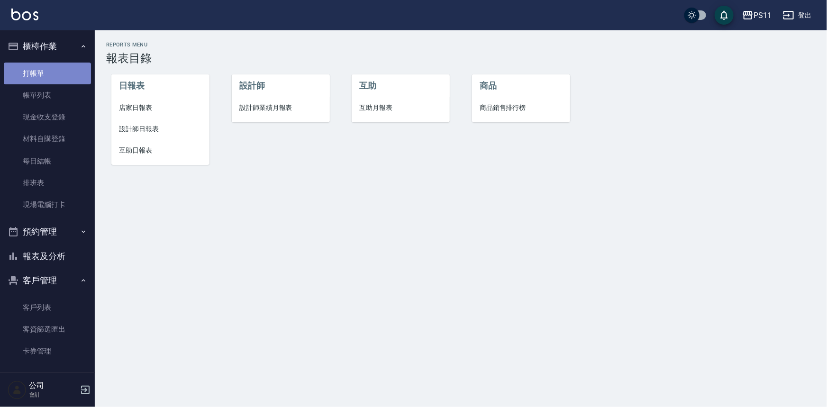
click at [60, 80] on link "打帳單" at bounding box center [47, 74] width 87 height 22
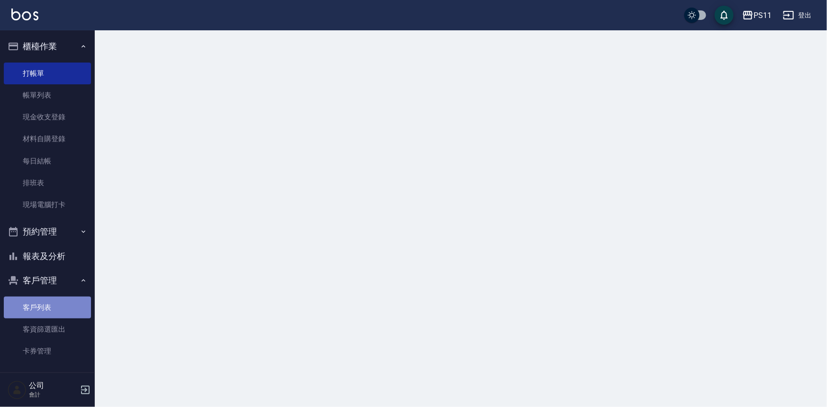
click at [65, 312] on link "客戶列表" at bounding box center [47, 308] width 87 height 22
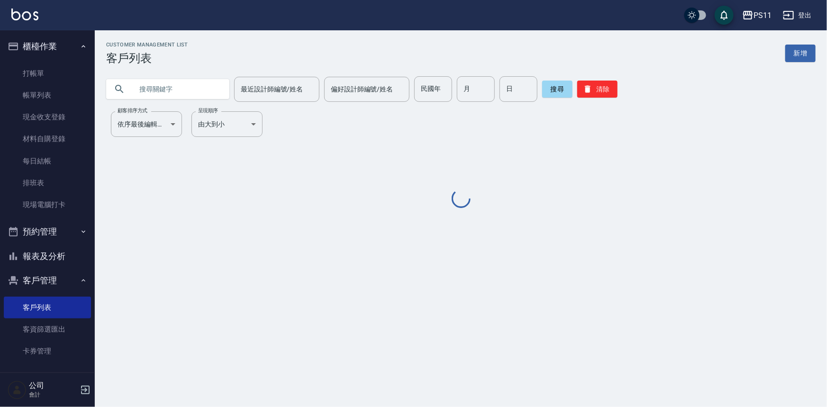
click at [202, 89] on input "text" at bounding box center [177, 89] width 89 height 26
type input "0956888"
click at [287, 162] on div "Customer Management List 客戶列表 新增 0956888 最近設計師編號/姓名 最近設計師編號/姓名 偏好設計師編號/姓名 偏好設計師…" at bounding box center [461, 126] width 732 height 168
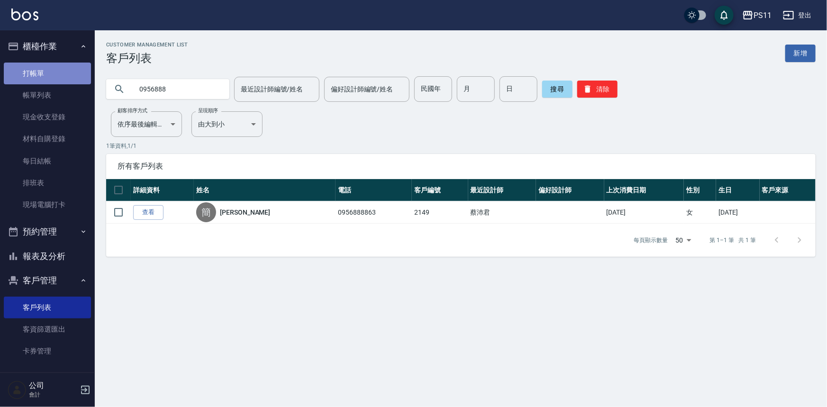
click at [49, 80] on link "打帳單" at bounding box center [47, 74] width 87 height 22
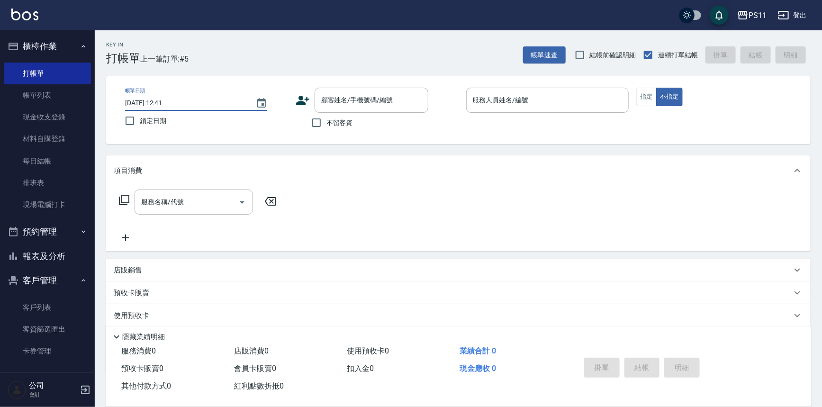
click at [176, 101] on input "2025/09/21 12:41" at bounding box center [185, 103] width 121 height 16
click at [270, 100] on button "Choose date, selected date is 2025-09-21" at bounding box center [261, 103] width 23 height 23
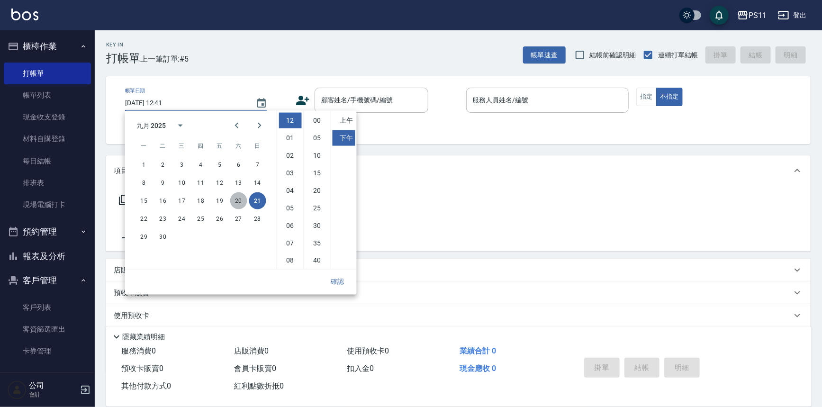
click at [238, 195] on button "20" at bounding box center [238, 200] width 17 height 17
type input "2025/09/20 12:41"
click at [401, 195] on div "服務名稱/代號 服務名稱/代號" at bounding box center [458, 218] width 705 height 65
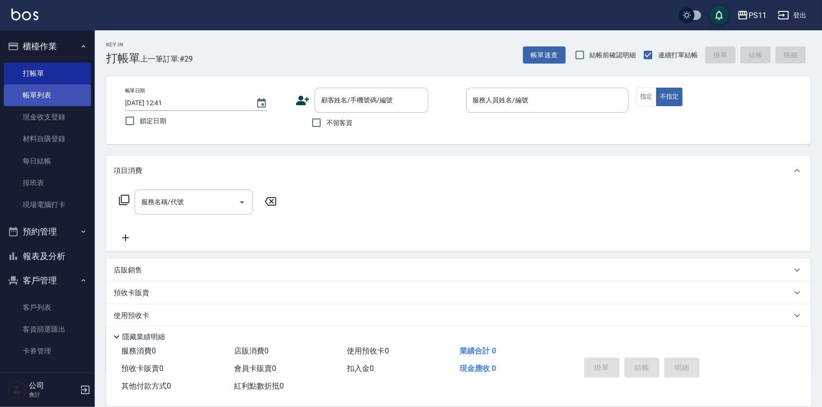
click at [65, 99] on link "帳單列表" at bounding box center [47, 95] width 87 height 22
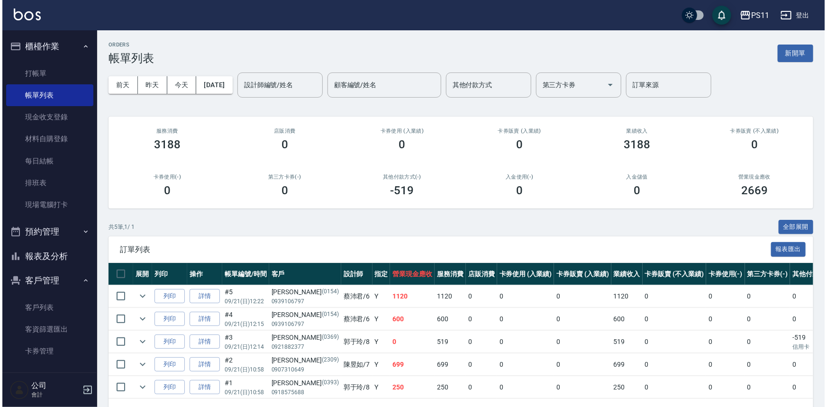
scroll to position [34, 0]
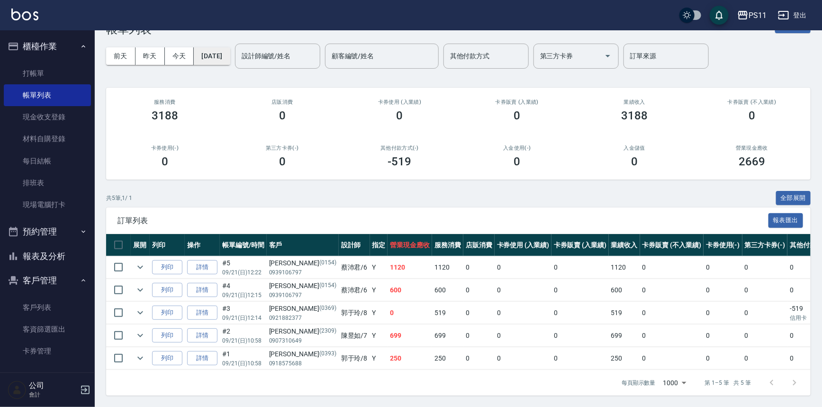
click at [226, 52] on button "[DATE]" at bounding box center [212, 56] width 36 height 18
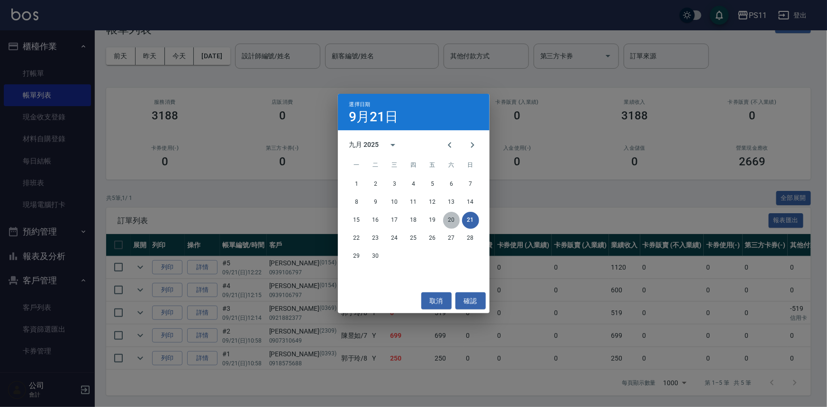
click at [453, 220] on button "20" at bounding box center [451, 220] width 17 height 17
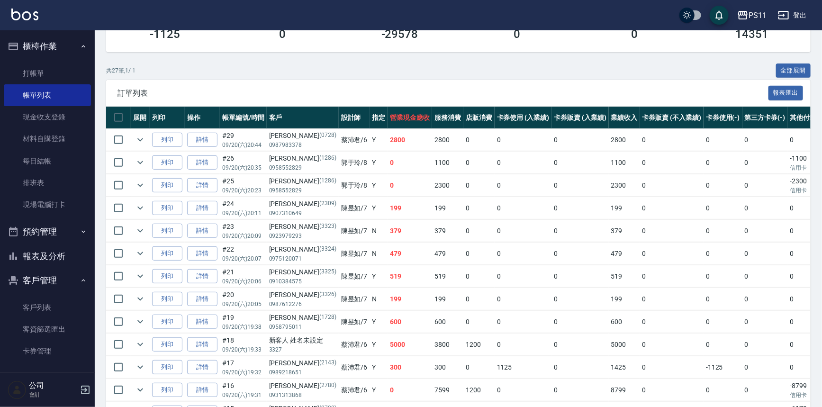
scroll to position [172, 0]
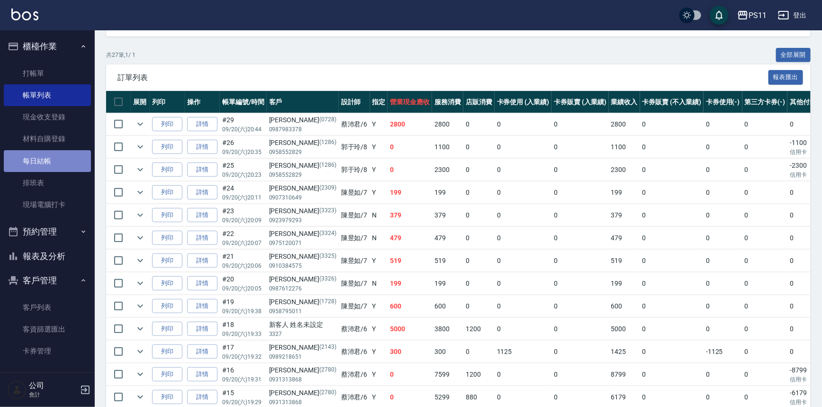
click at [62, 165] on link "每日結帳" at bounding box center [47, 161] width 87 height 22
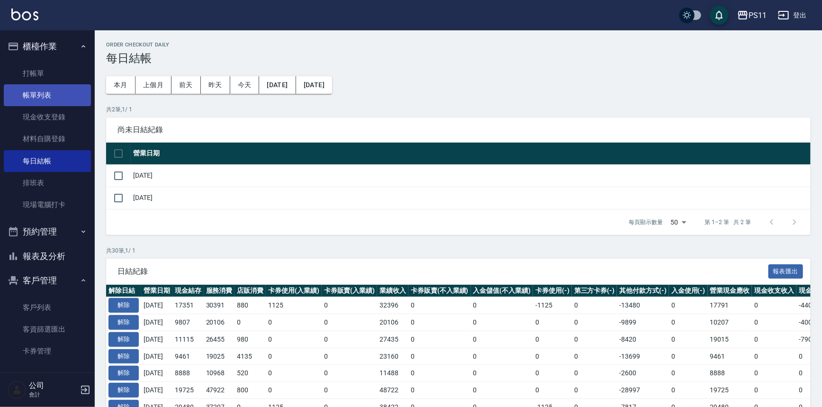
click at [56, 95] on link "帳單列表" at bounding box center [47, 95] width 87 height 22
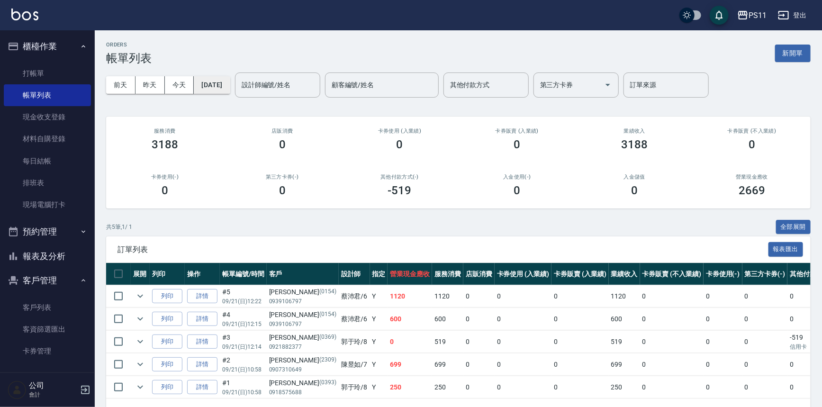
click at [218, 83] on button "[DATE]" at bounding box center [212, 85] width 36 height 18
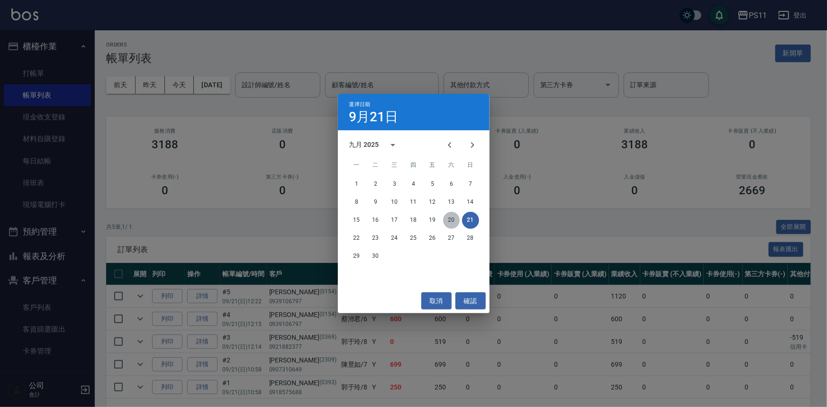
click at [455, 222] on button "20" at bounding box center [451, 220] width 17 height 17
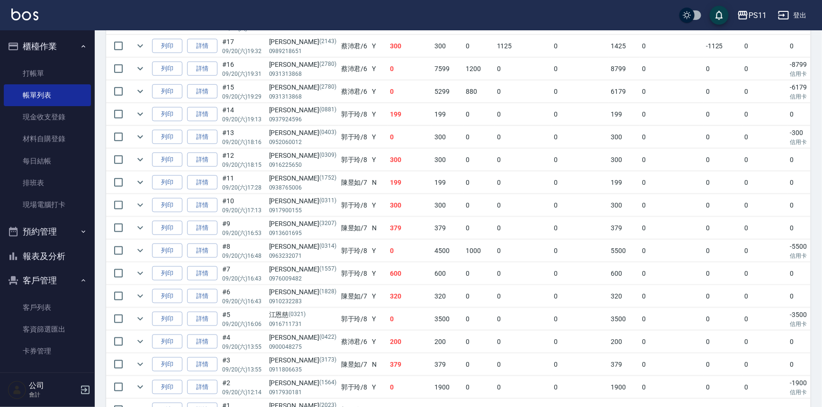
scroll to position [532, 0]
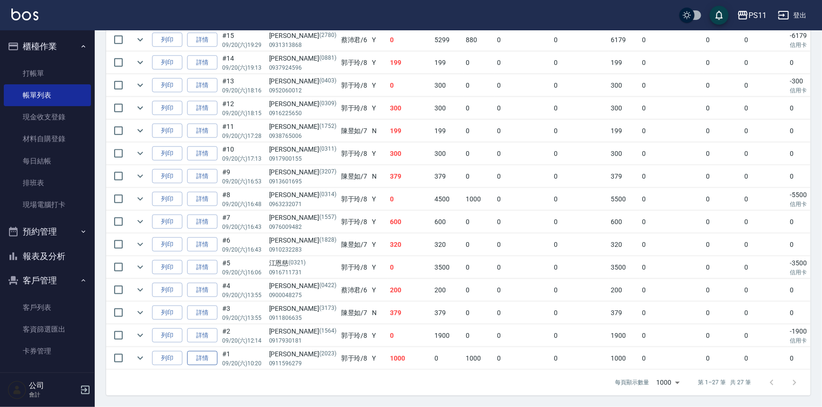
click at [205, 351] on link "詳情" at bounding box center [202, 358] width 30 height 15
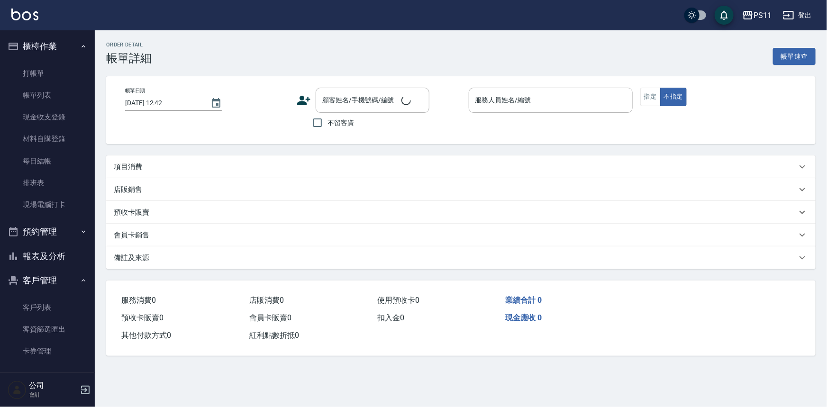
type input "2025/09/20 10:20"
type input "郭于玲-8"
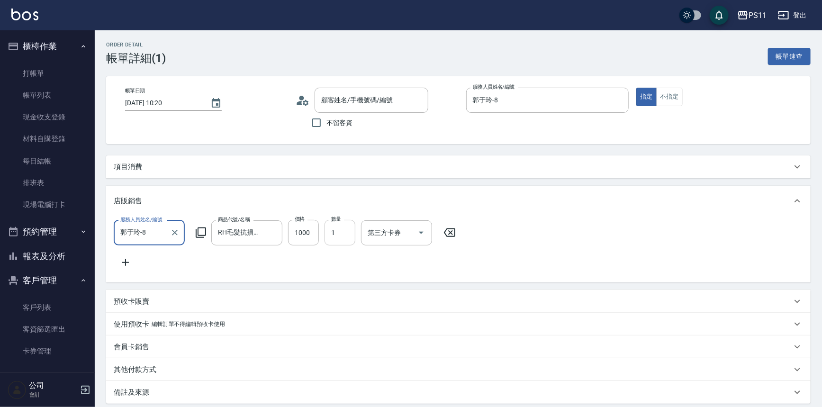
type input "陳威豪/0911596279/2023"
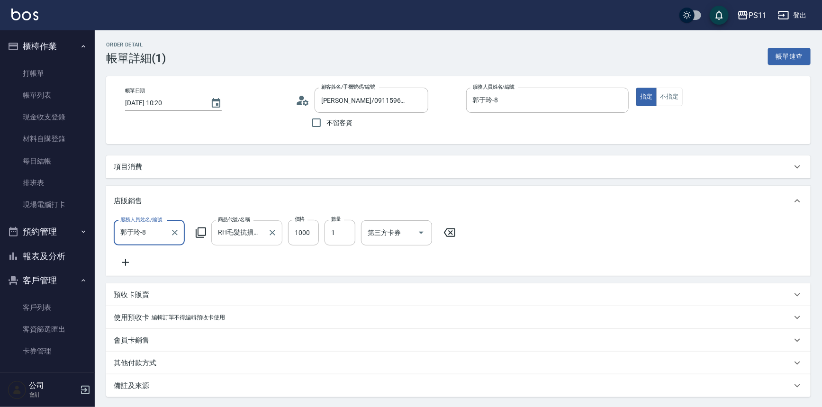
click at [242, 231] on input "RH毛髮抗損髮浴700ml" at bounding box center [240, 233] width 48 height 17
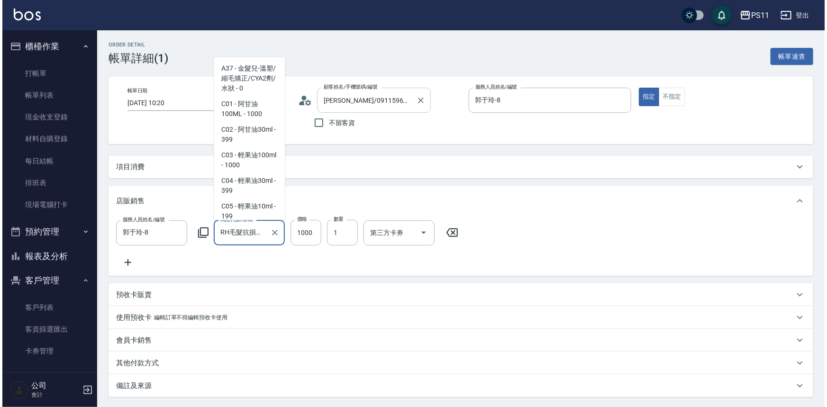
scroll to position [208, 0]
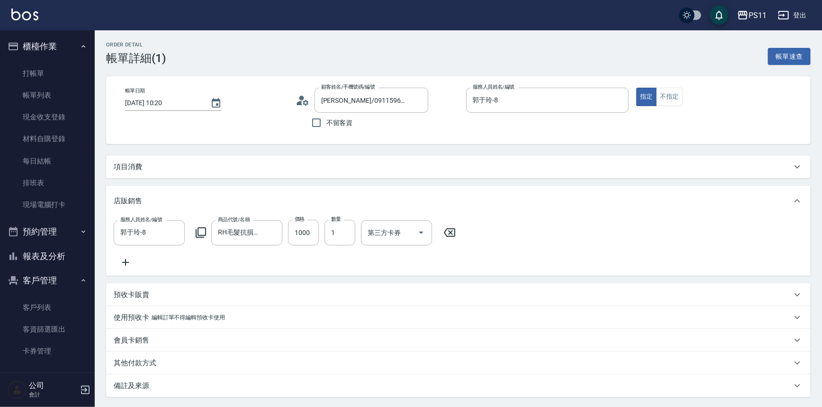
click at [203, 233] on icon at bounding box center [200, 232] width 11 height 11
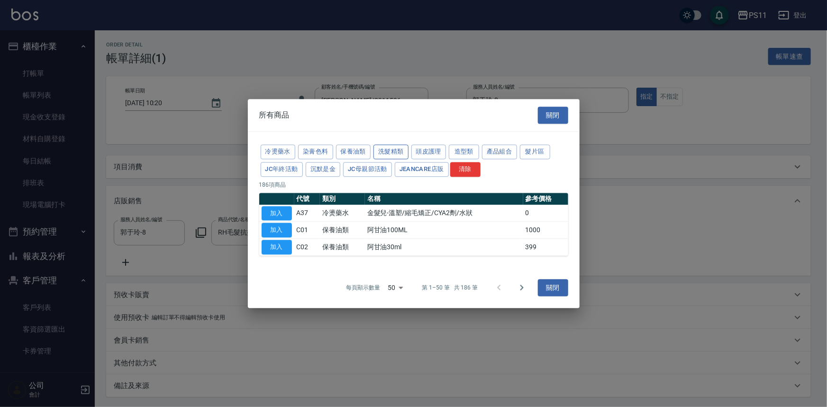
click at [393, 147] on button "洗髮精類" at bounding box center [390, 152] width 35 height 15
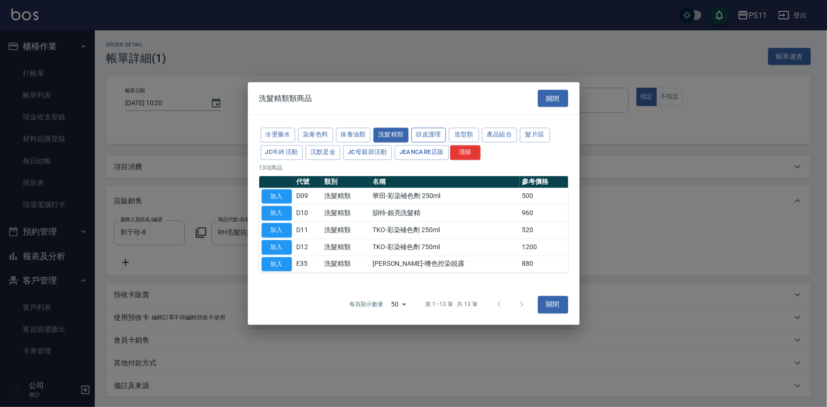
click at [438, 133] on button "頭皮護理" at bounding box center [428, 135] width 35 height 15
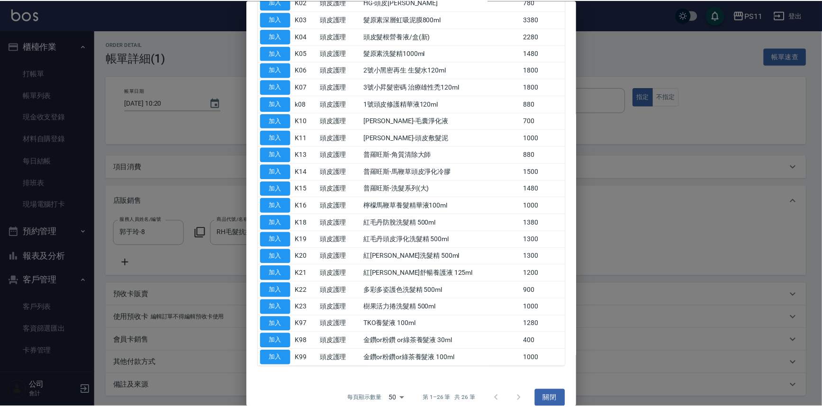
scroll to position [86, 0]
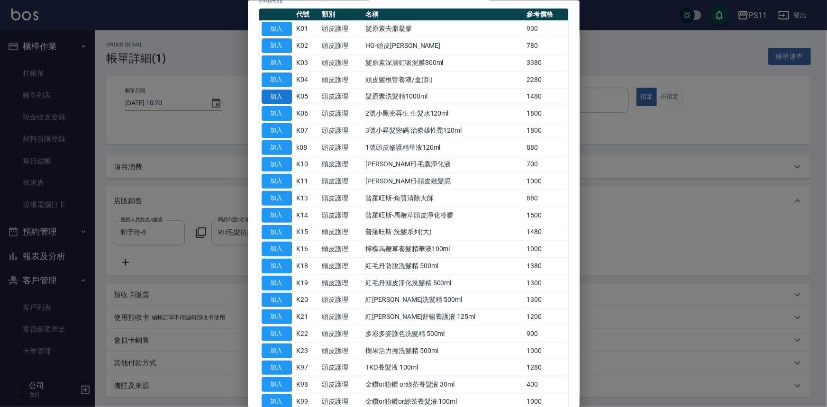
click at [287, 92] on button "加入" at bounding box center [277, 96] width 30 height 15
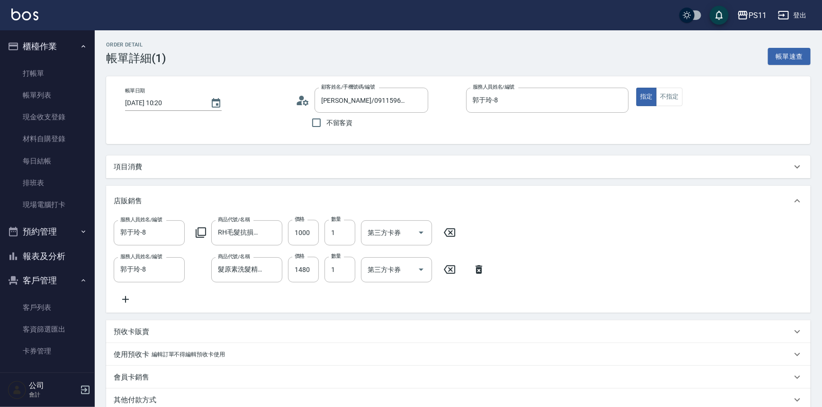
click at [453, 234] on icon at bounding box center [449, 232] width 11 height 9
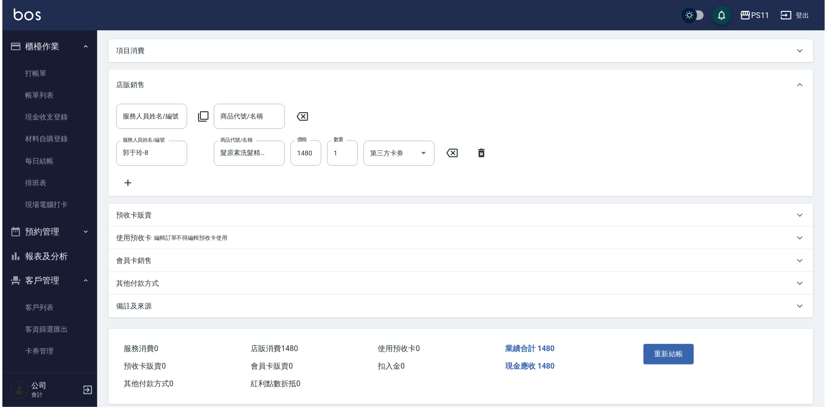
scroll to position [133, 0]
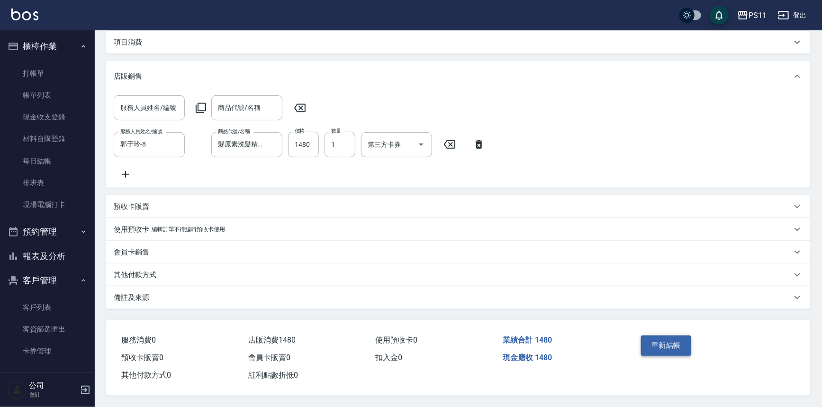
click at [656, 341] on button "重新結帳" at bounding box center [666, 346] width 50 height 20
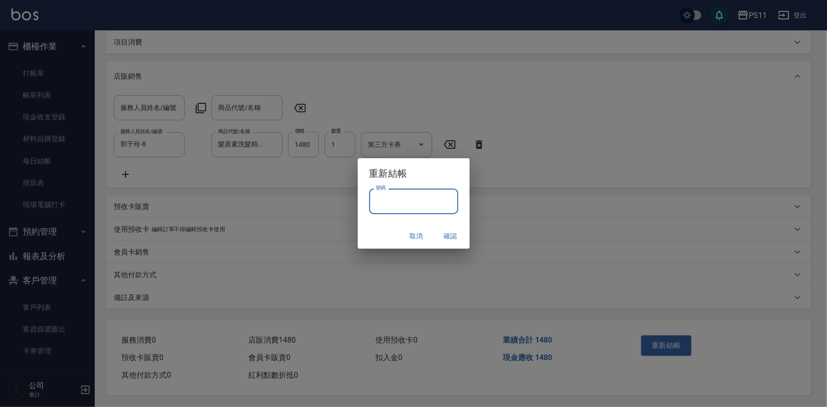
click at [389, 197] on input "密碼" at bounding box center [413, 202] width 89 height 26
type input "****"
click at [448, 232] on button "確認" at bounding box center [451, 237] width 30 height 18
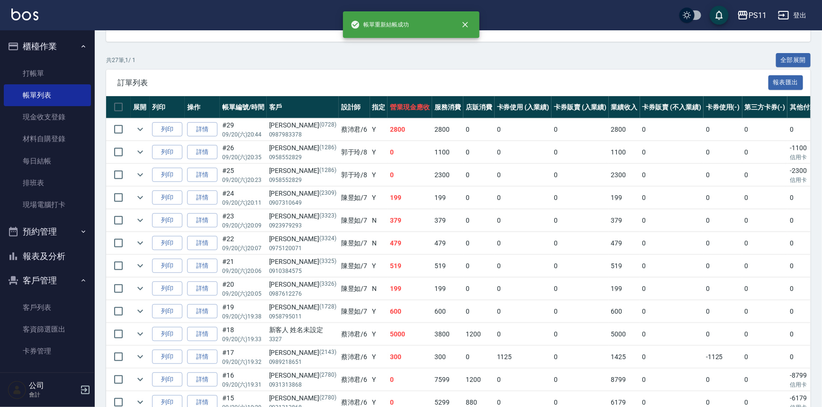
scroll to position [172, 0]
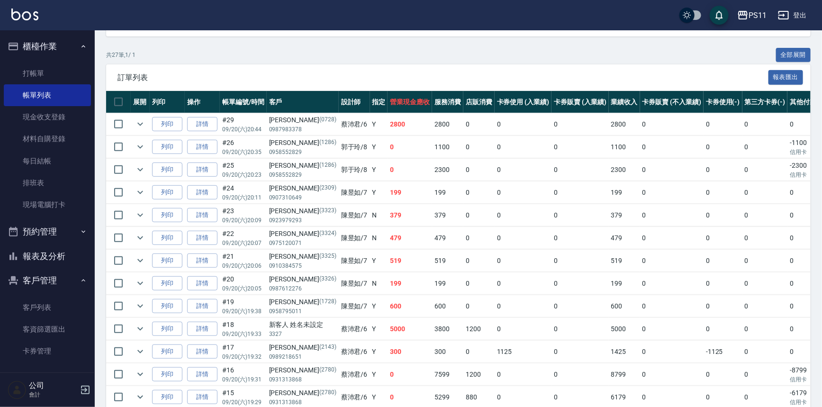
click at [65, 249] on button "報表及分析" at bounding box center [47, 256] width 87 height 25
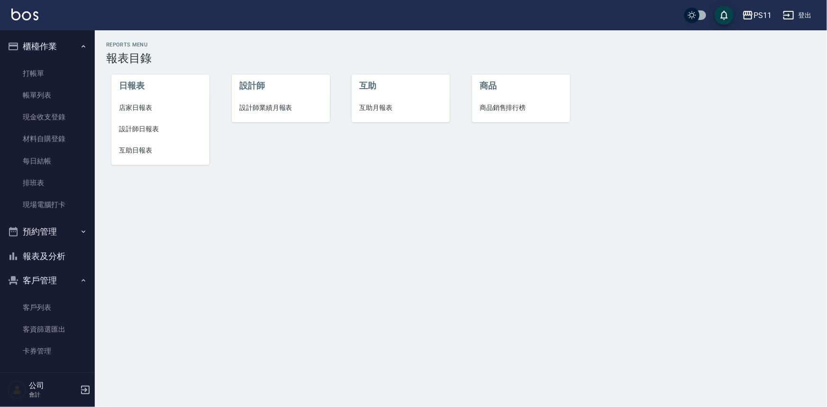
click at [137, 106] on span "店家日報表" at bounding box center [160, 108] width 83 height 10
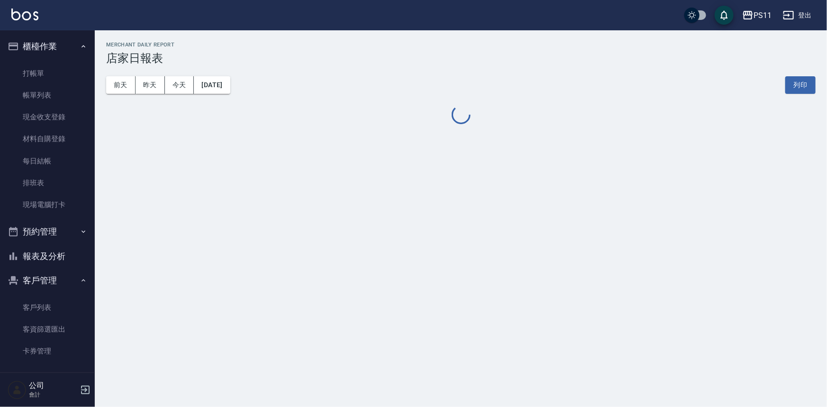
drag, startPoint x: 303, startPoint y: 153, endPoint x: 289, endPoint y: 146, distance: 16.5
click at [291, 146] on div "PS11 2025-09-21 店家日報表 列印時間： 2025-09-21-12:42 Merchant Daily Report 店家日報表 前天 昨天 …" at bounding box center [413, 203] width 827 height 407
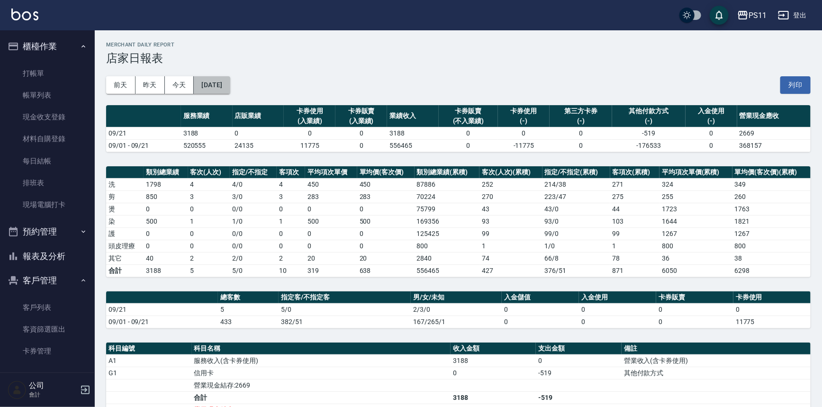
click at [230, 83] on button "[DATE]" at bounding box center [212, 85] width 36 height 18
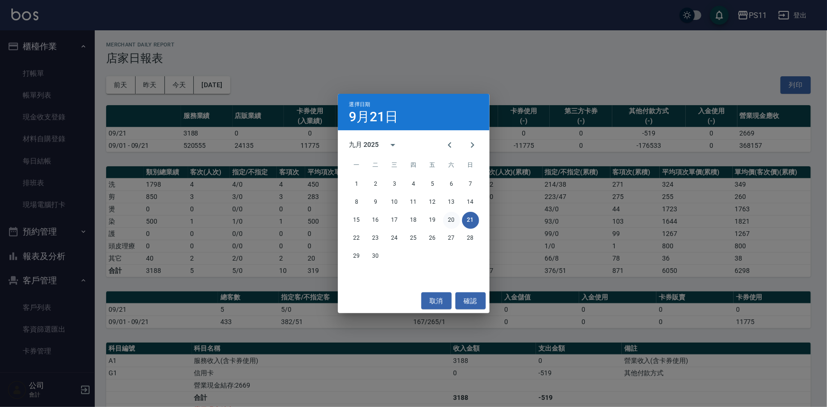
click at [448, 222] on button "20" at bounding box center [451, 220] width 17 height 17
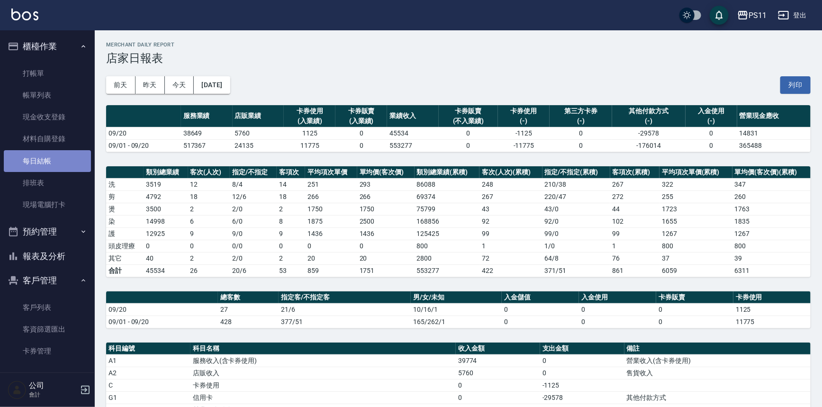
click at [60, 159] on link "每日結帳" at bounding box center [47, 161] width 87 height 22
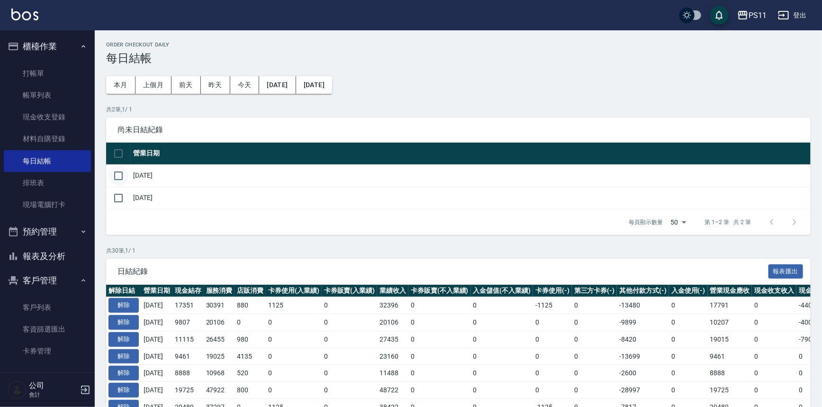
click at [119, 179] on input "checkbox" at bounding box center [119, 176] width 20 height 20
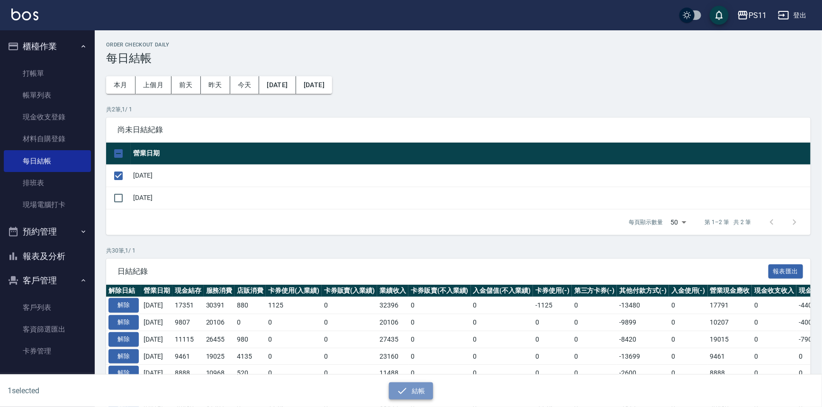
click at [411, 384] on button "結帳" at bounding box center [411, 392] width 44 height 18
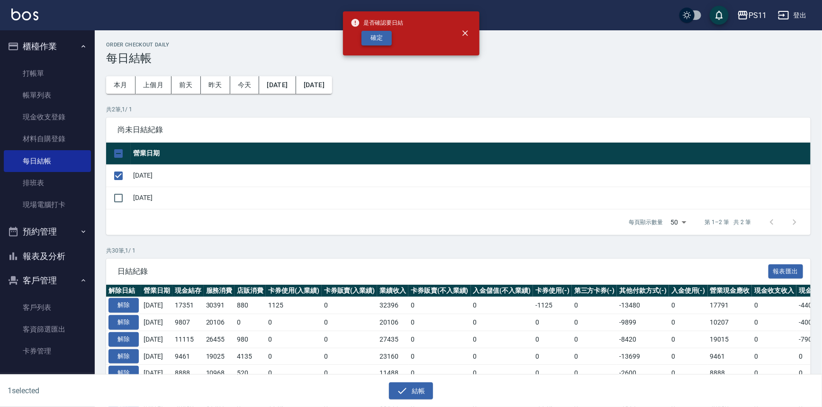
click at [384, 36] on button "確定" at bounding box center [377, 38] width 30 height 15
checkbox input "false"
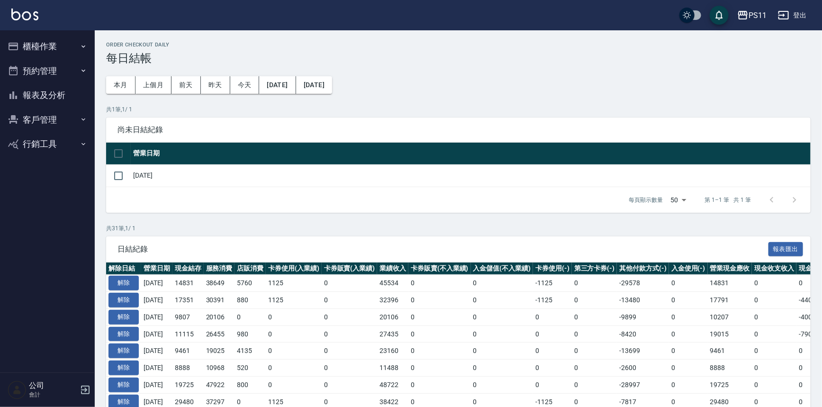
click at [45, 47] on button "櫃檯作業" at bounding box center [47, 46] width 87 height 25
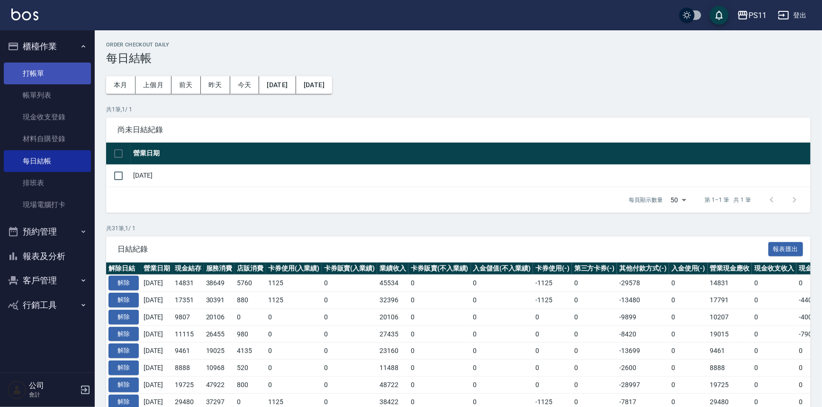
click at [56, 70] on link "打帳單" at bounding box center [47, 74] width 87 height 22
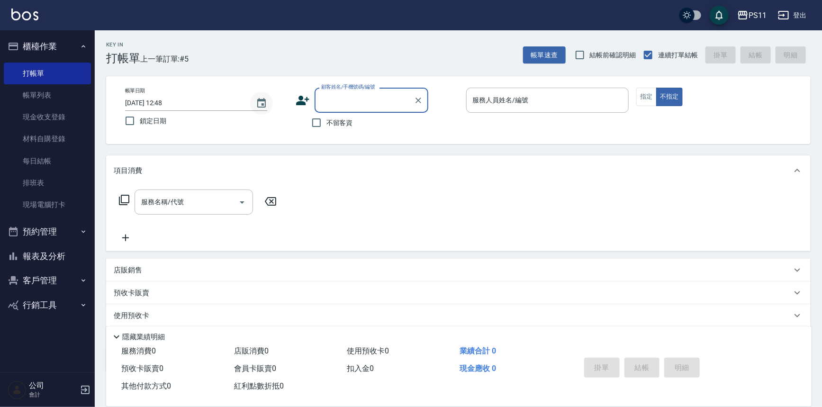
click at [267, 106] on icon "Choose date, selected date is 2025-09-21" at bounding box center [261, 103] width 11 height 11
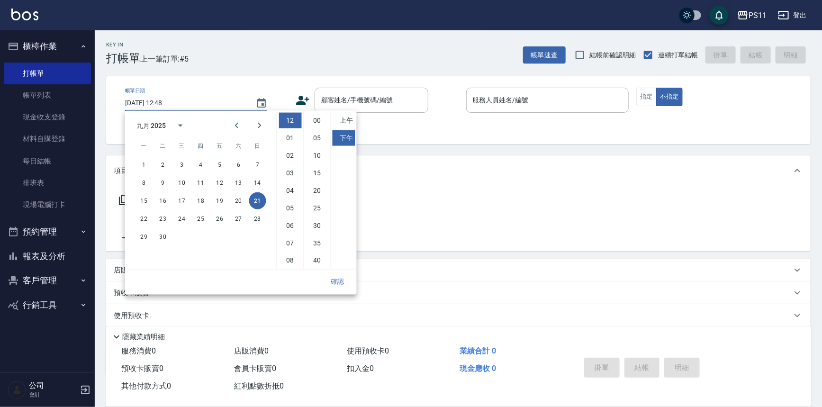
click at [239, 73] on div "Key In 打帳單 上一筆訂單:#5 帳單速查 結帳前確認明細 連續打單結帳 掛單 結帳 明細 帳單日期 [DATE] 12:48 鎖定日期 顧客姓名/手機…" at bounding box center [459, 245] width 728 height 431
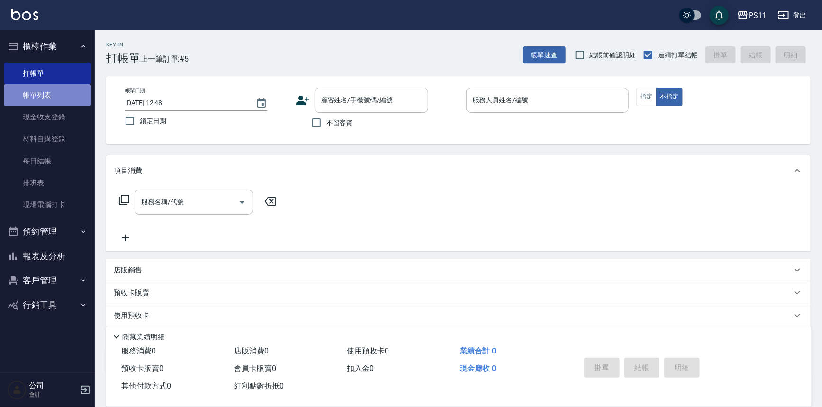
click at [36, 97] on link "帳單列表" at bounding box center [47, 95] width 87 height 22
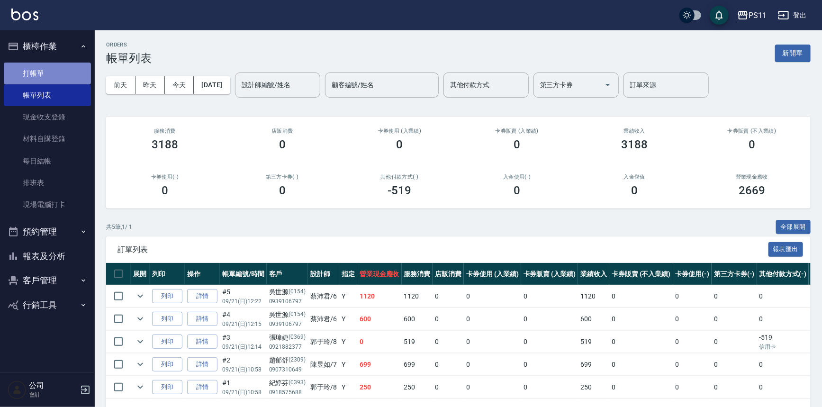
click at [58, 75] on link "打帳單" at bounding box center [47, 74] width 87 height 22
